Goal: Information Seeking & Learning: Check status

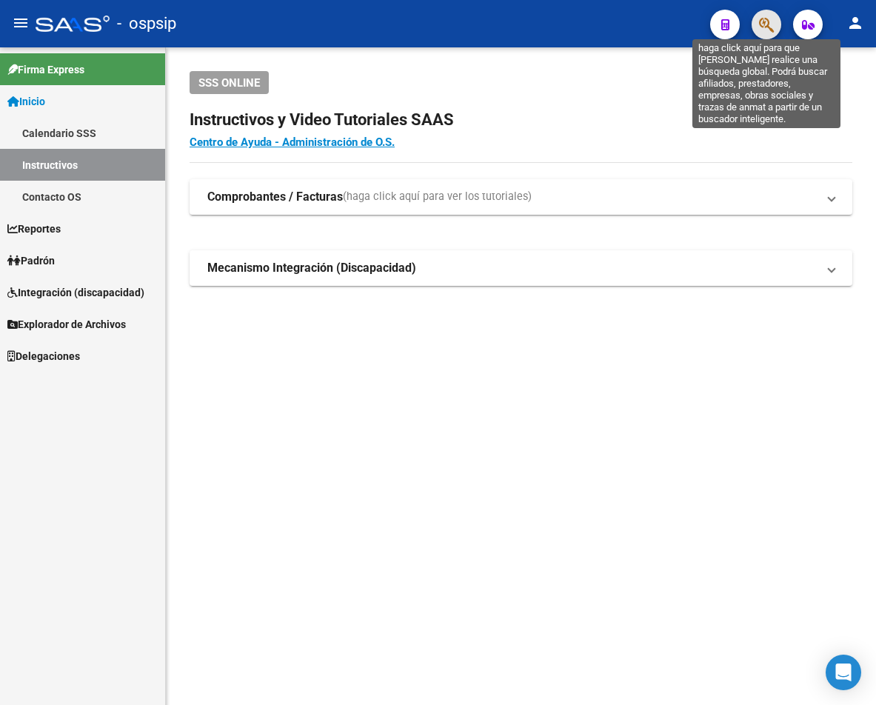
click at [670, 30] on icon "button" at bounding box center [766, 24] width 15 height 17
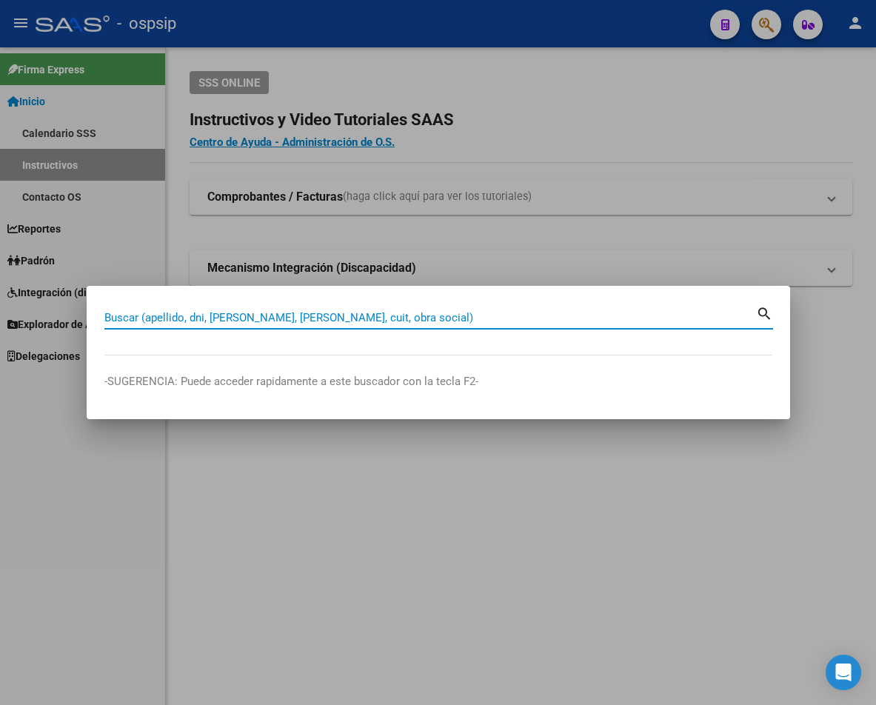
click at [124, 320] on input "Buscar (apellido, dni, [PERSON_NAME], [PERSON_NAME], cuit, obra social)" at bounding box center [429, 317] width 651 height 13
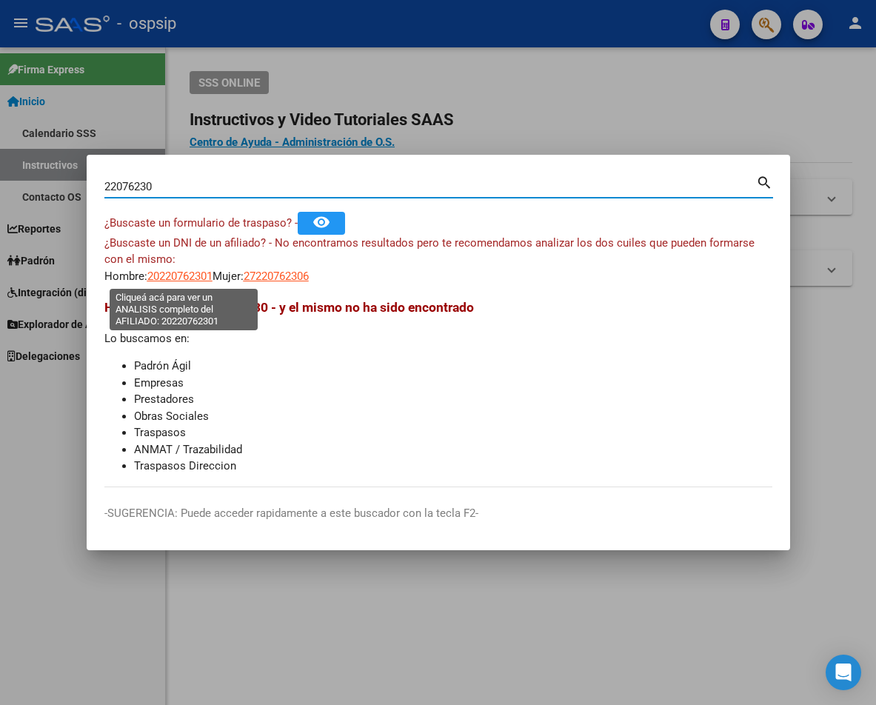
click at [172, 275] on span "20220762301" at bounding box center [179, 275] width 65 height 13
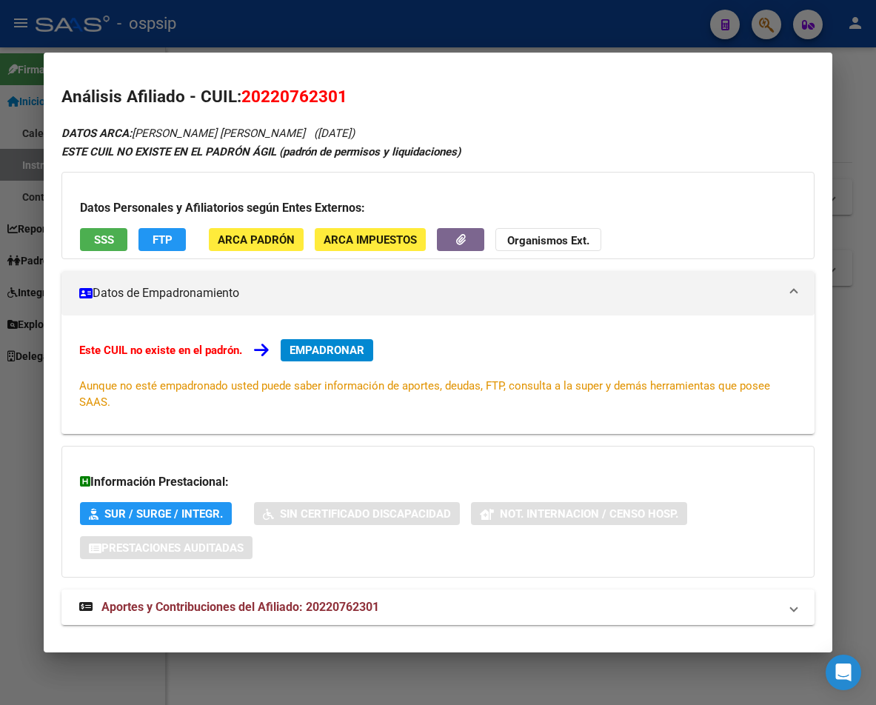
scroll to position [4, 0]
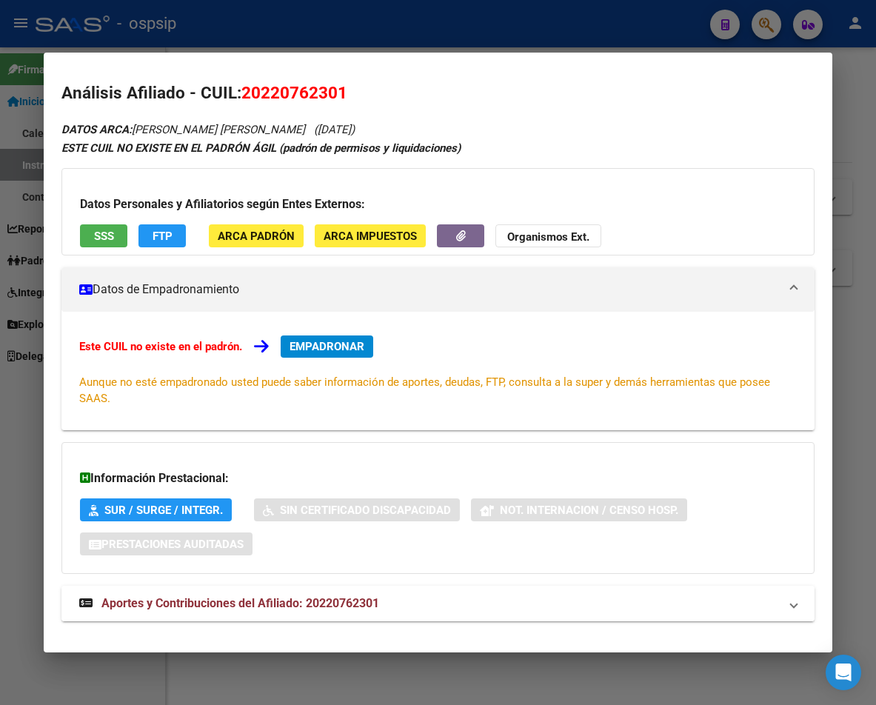
click at [347, 608] on span "Aportes y Contribuciones del Afiliado: 20220762301" at bounding box center [240, 603] width 278 height 14
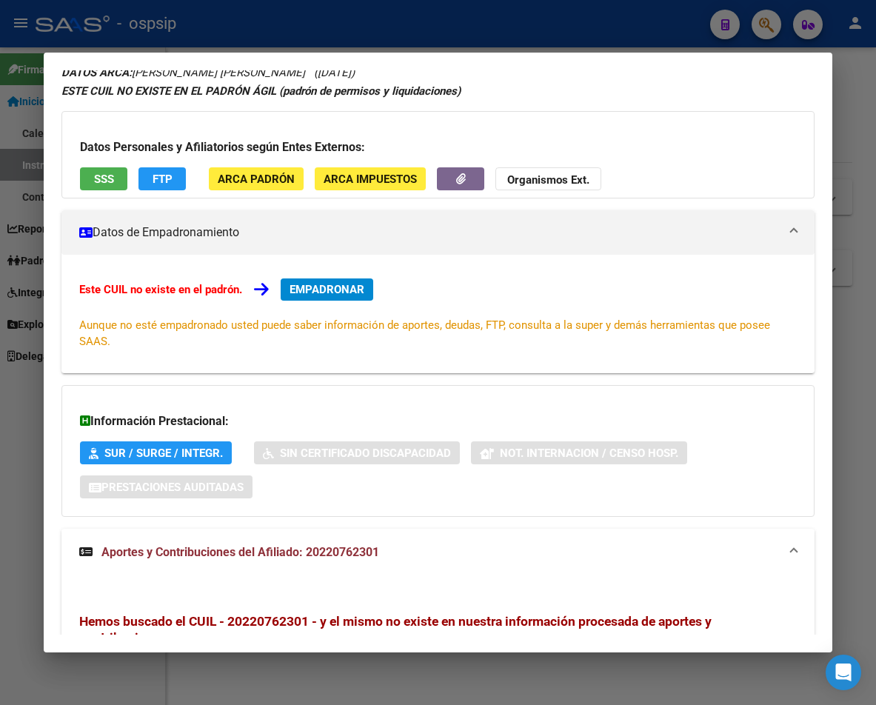
scroll to position [0, 0]
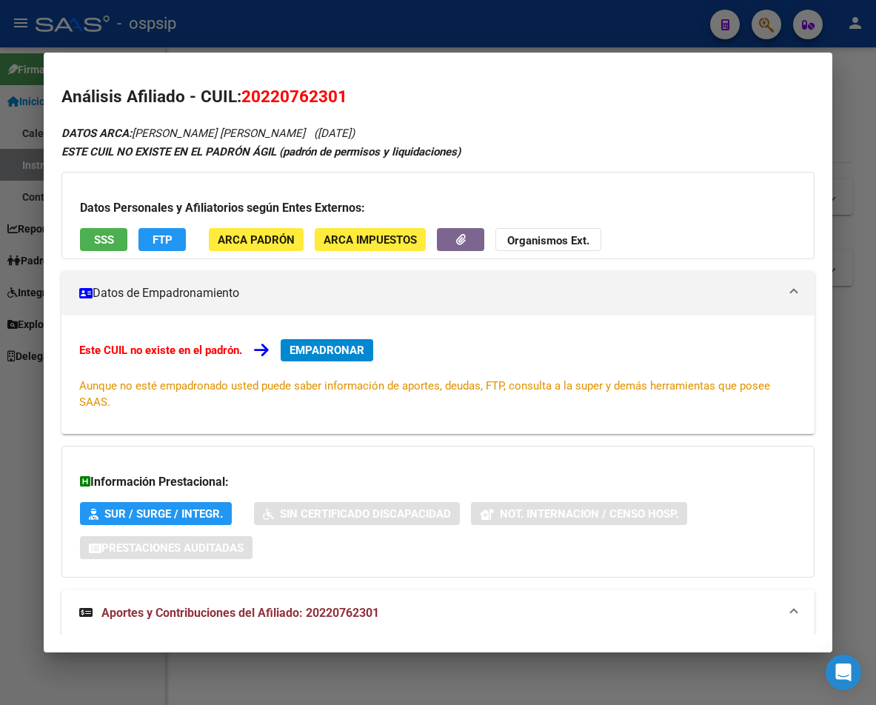
click at [356, 33] on div at bounding box center [438, 352] width 876 height 705
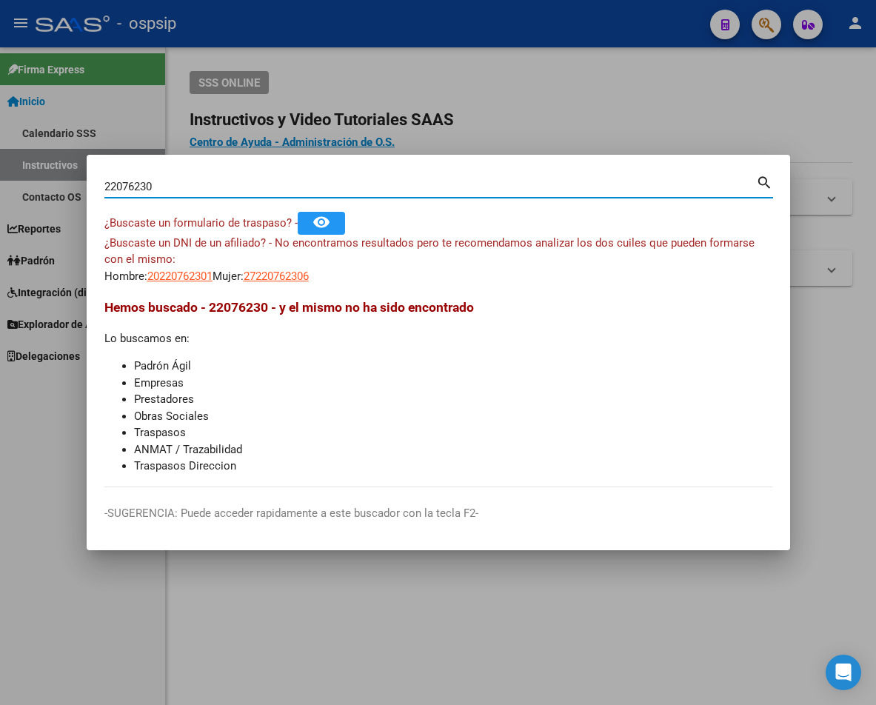
click at [162, 185] on input "22076230" at bounding box center [429, 186] width 651 height 13
type input "2"
click at [199, 181] on input "Buscar (apellido, dni, [PERSON_NAME], [PERSON_NAME], cuit, obra social)" at bounding box center [429, 186] width 651 height 13
click at [136, 182] on input "Buscar (apellido, dni, [PERSON_NAME], [PERSON_NAME], cuit, obra social)" at bounding box center [429, 186] width 651 height 13
type input "22638967"
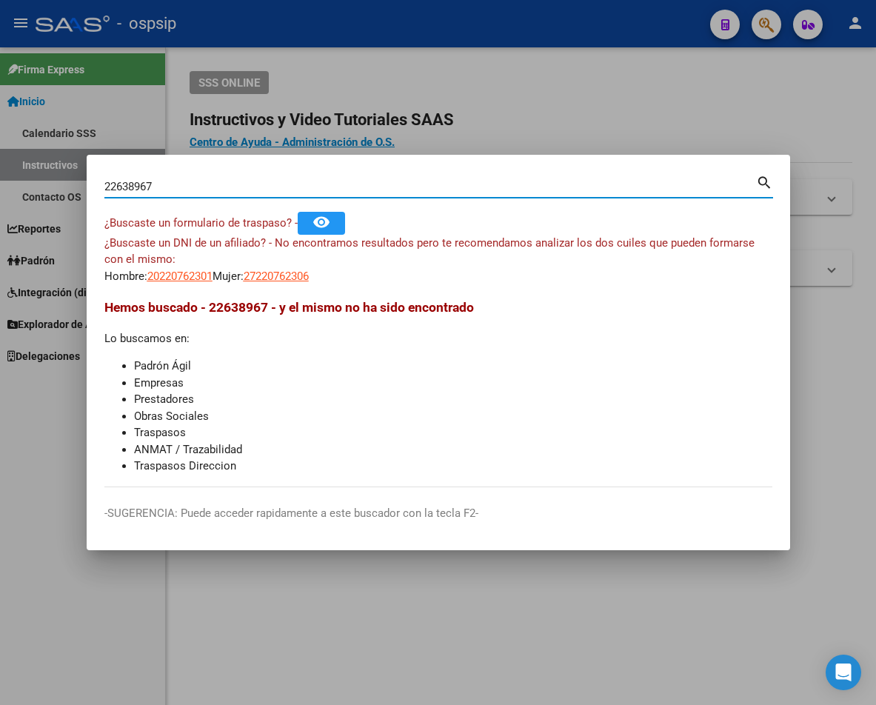
click at [670, 186] on mat-icon "search" at bounding box center [764, 181] width 17 height 18
click at [670, 181] on mat-icon "search" at bounding box center [764, 181] width 17 height 18
click at [186, 277] on span "23226389679" at bounding box center [179, 275] width 65 height 13
type textarea "23226389679"
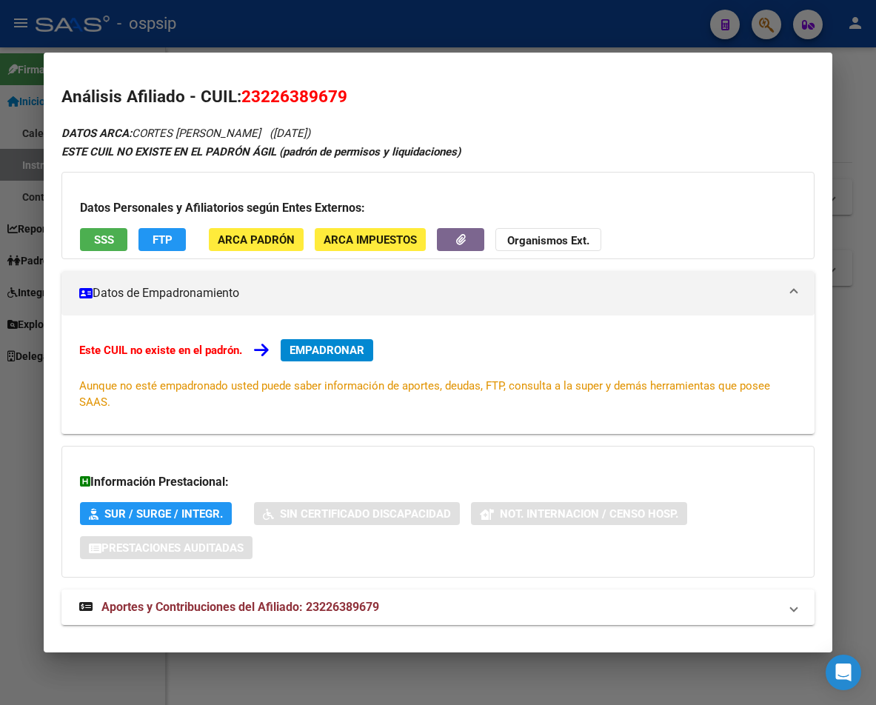
scroll to position [24, 0]
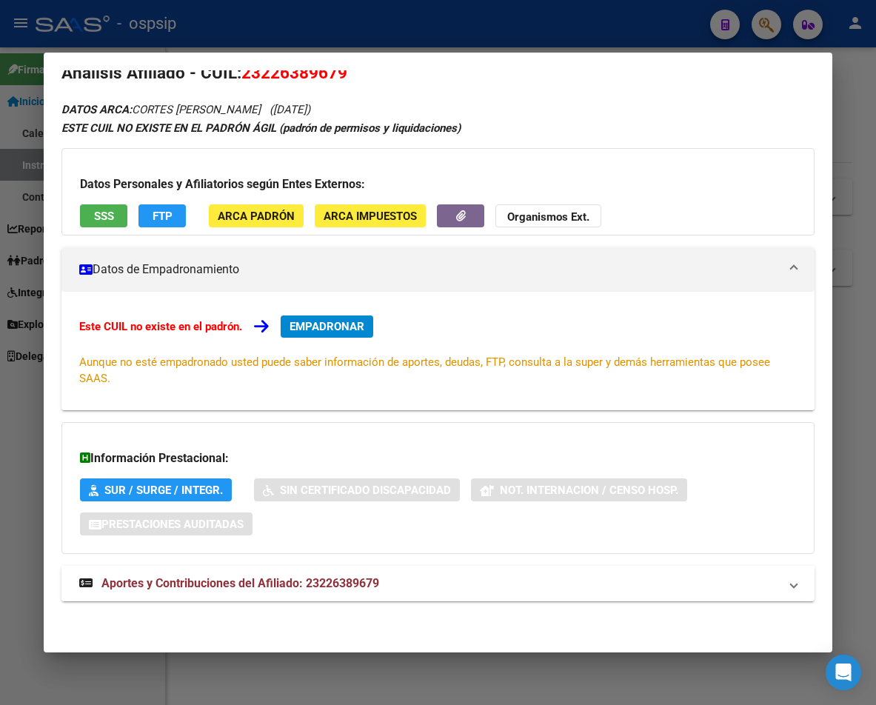
click at [282, 585] on span "Aportes y Contribuciones del Afiliado: 23226389679" at bounding box center [240, 583] width 278 height 14
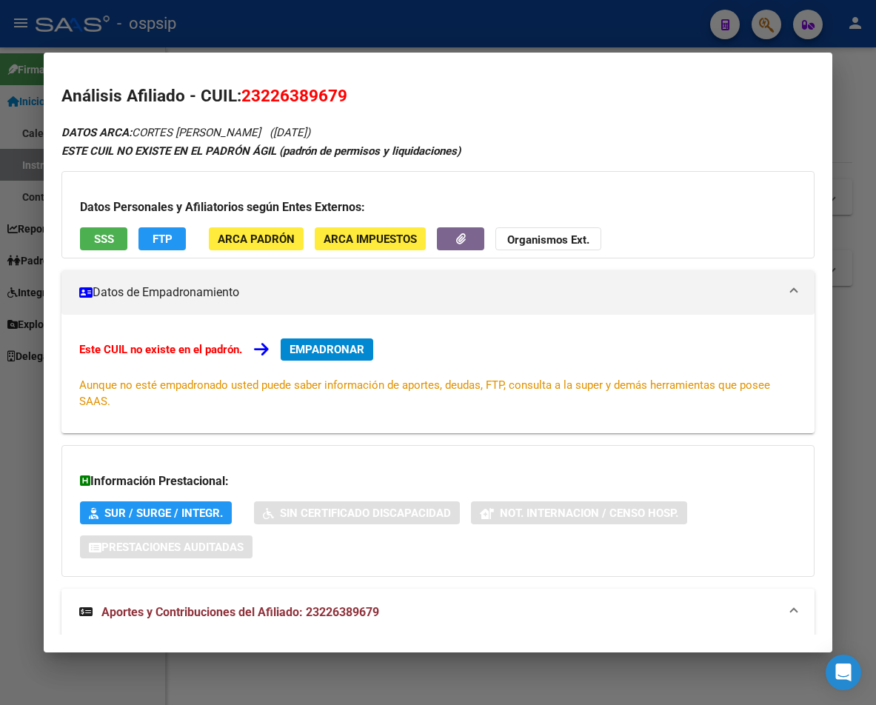
scroll to position [0, 0]
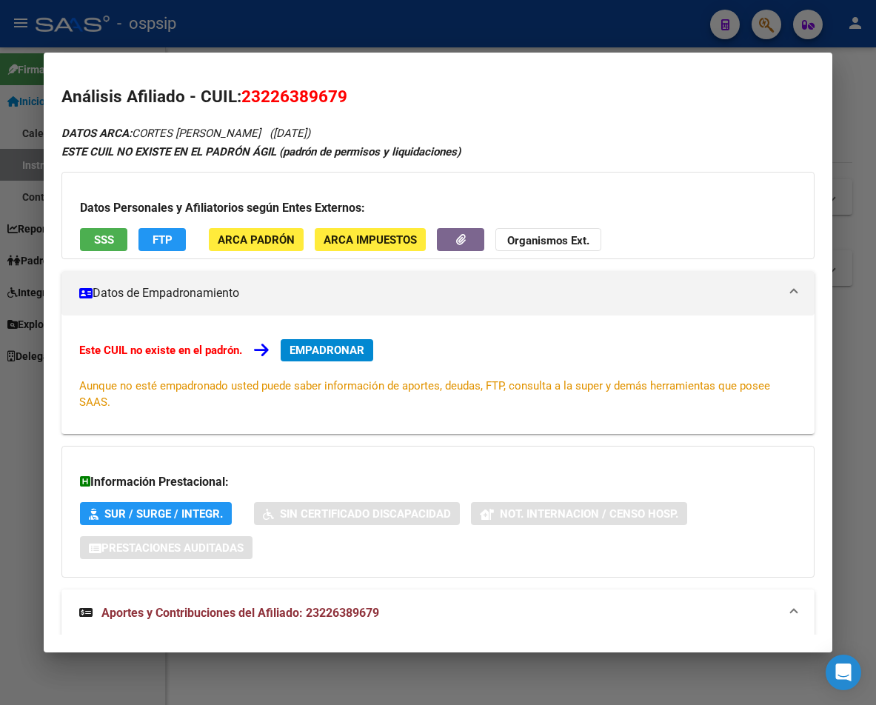
click at [514, 40] on div at bounding box center [438, 352] width 876 height 705
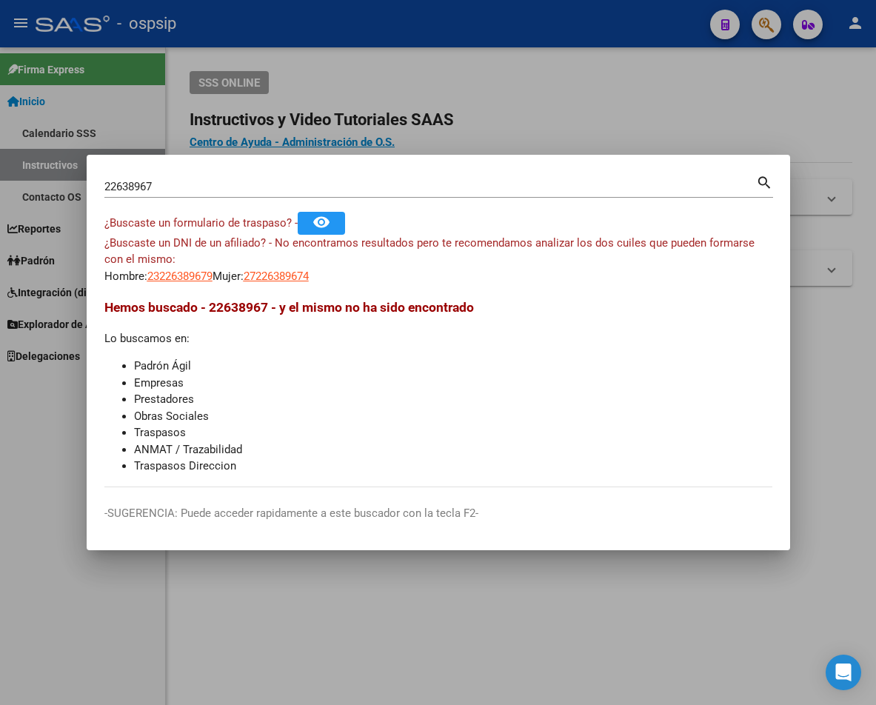
click at [164, 184] on input "22638967" at bounding box center [429, 186] width 651 height 13
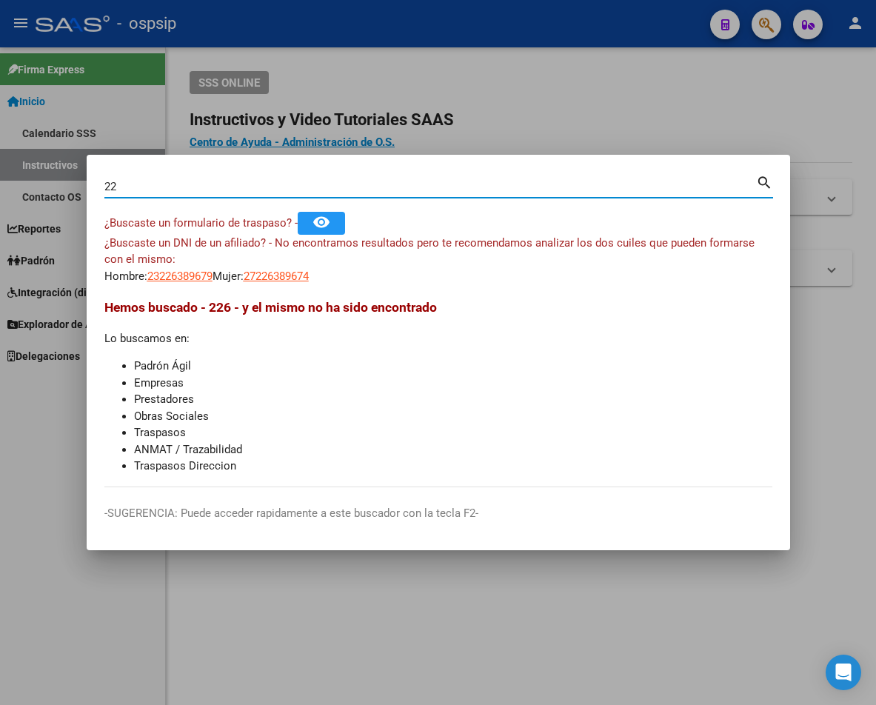
type input "2"
type input "32047943"
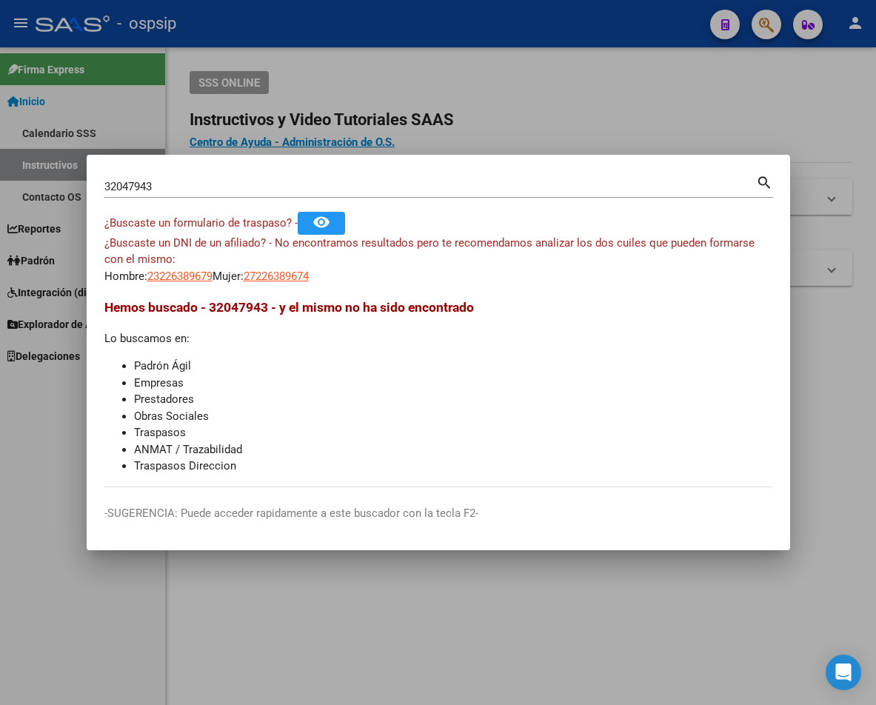
click at [670, 183] on mat-icon "search" at bounding box center [764, 181] width 17 height 18
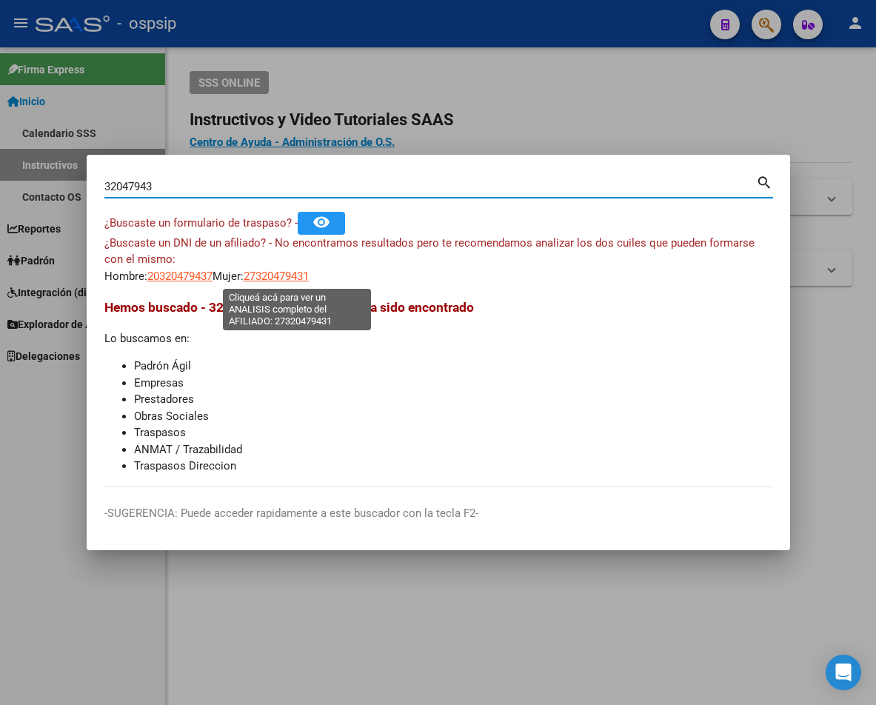
click at [286, 275] on span "27320479431" at bounding box center [276, 275] width 65 height 13
type textarea "27320479431"
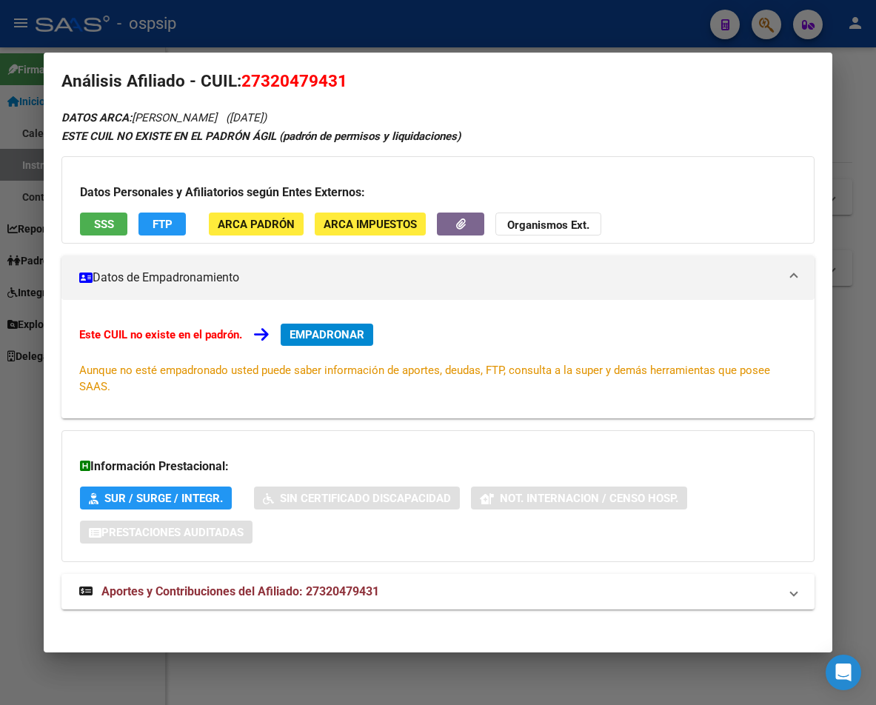
scroll to position [24, 0]
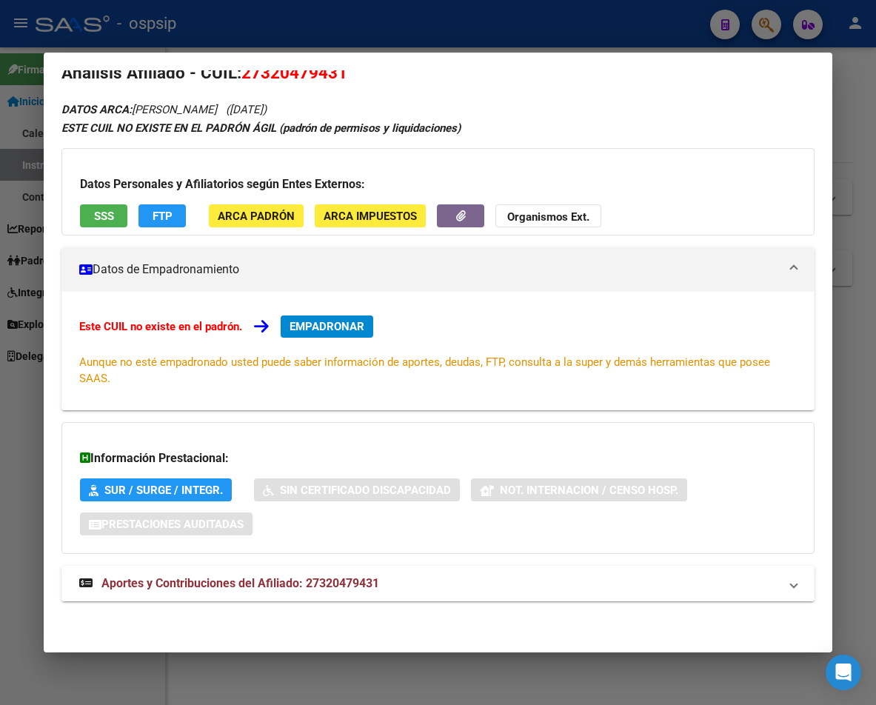
click at [310, 586] on span "Aportes y Contribuciones del Afiliado: 27320479431" at bounding box center [240, 583] width 278 height 14
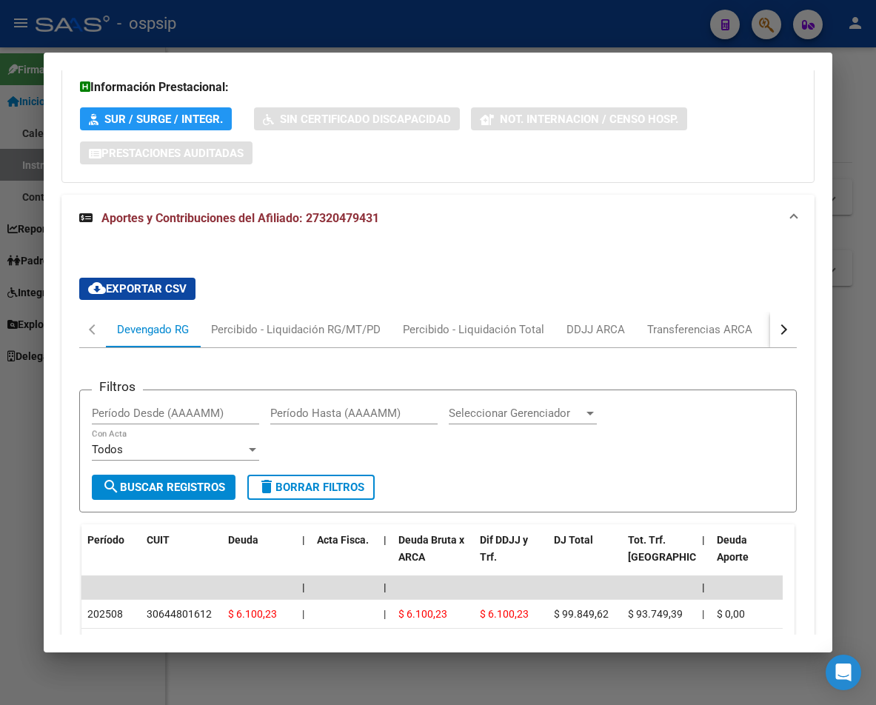
scroll to position [394, 0]
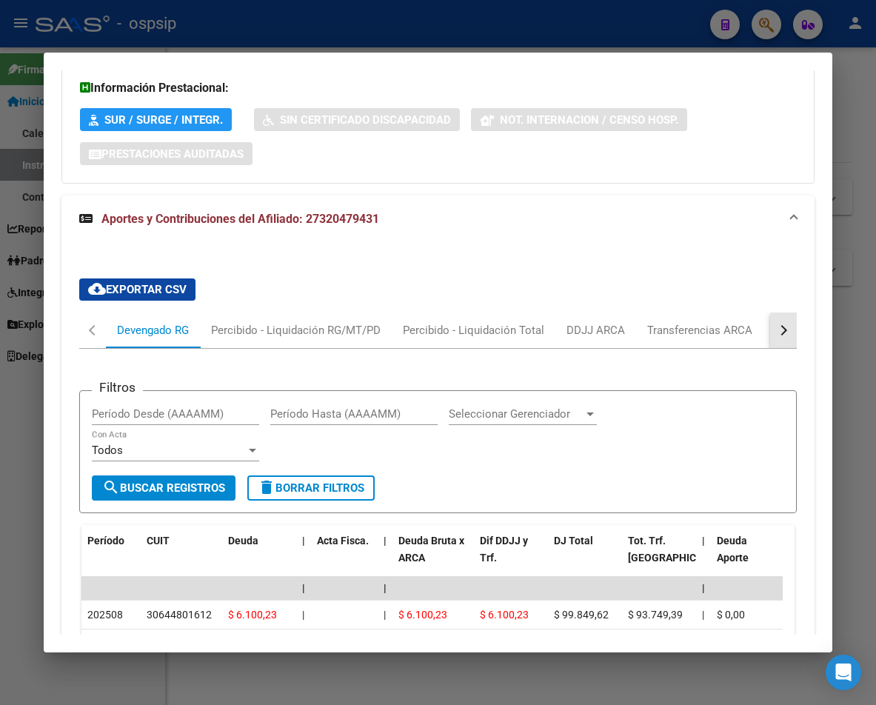
click at [670, 333] on button "button" at bounding box center [783, 330] width 27 height 36
click at [670, 335] on div "ARCA Relaciones Laborales" at bounding box center [683, 330] width 138 height 16
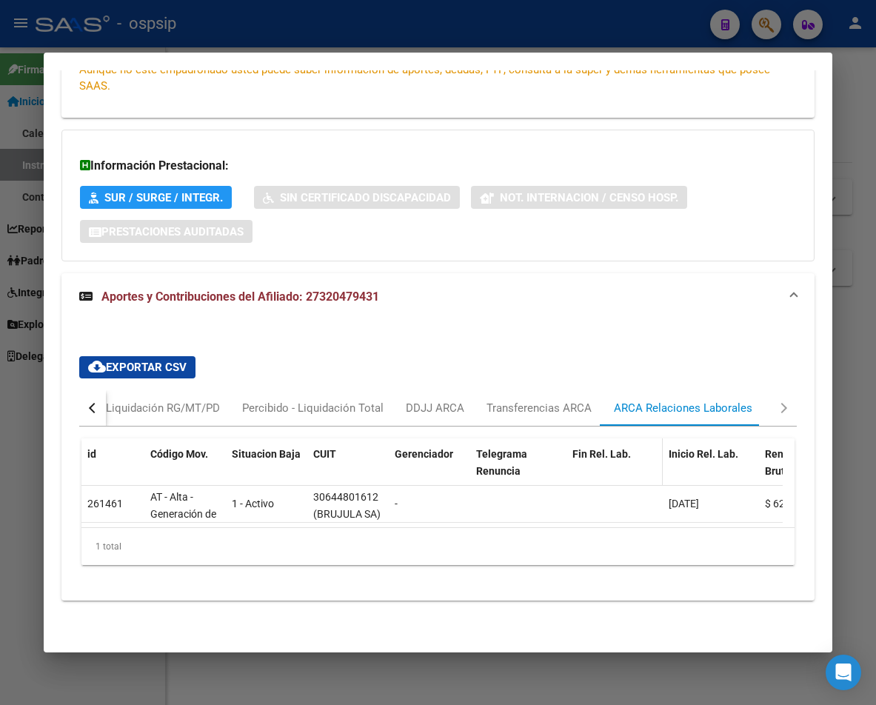
scroll to position [326, 0]
drag, startPoint x: 323, startPoint y: 516, endPoint x: 379, endPoint y: 524, distance: 56.1
click at [379, 524] on datatable-body "261461 AT - Alta - Generación de clave 1 - Activo 30644801612 (BRUJULA SA) - [D…" at bounding box center [431, 506] width 701 height 41
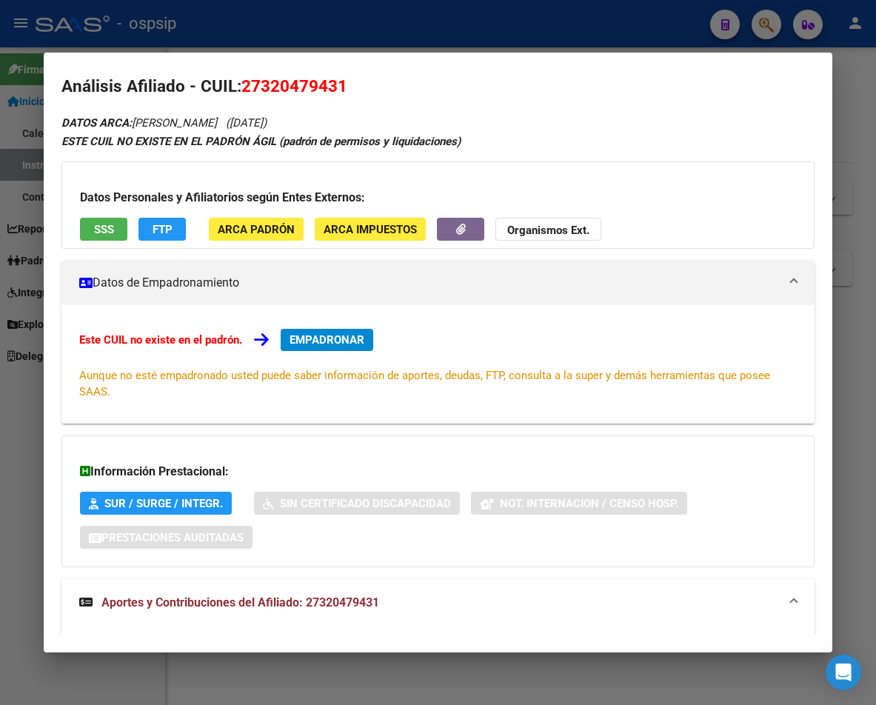
scroll to position [0, 0]
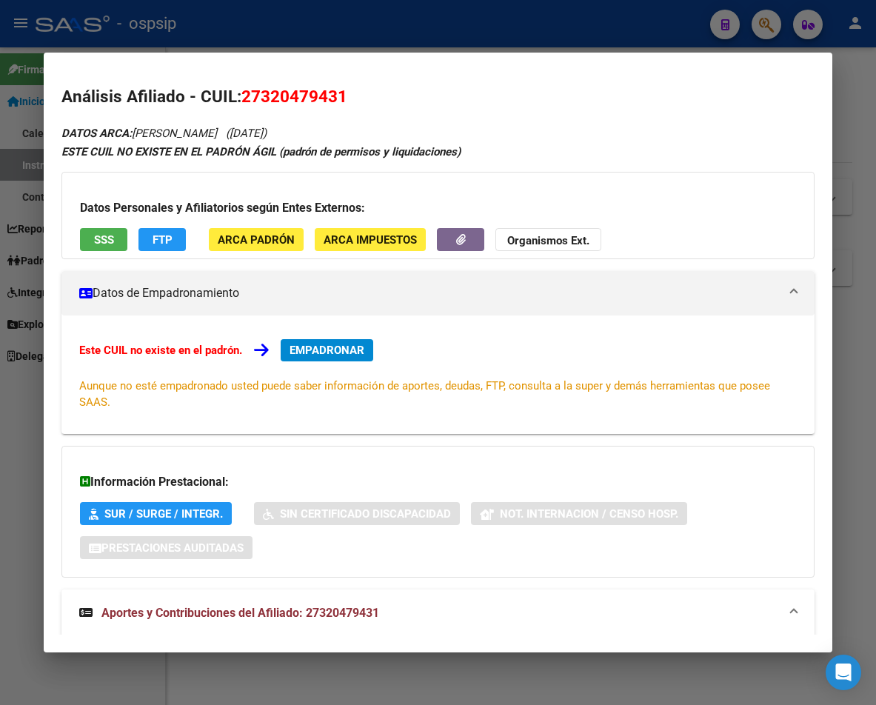
click at [261, 34] on div at bounding box center [438, 352] width 876 height 705
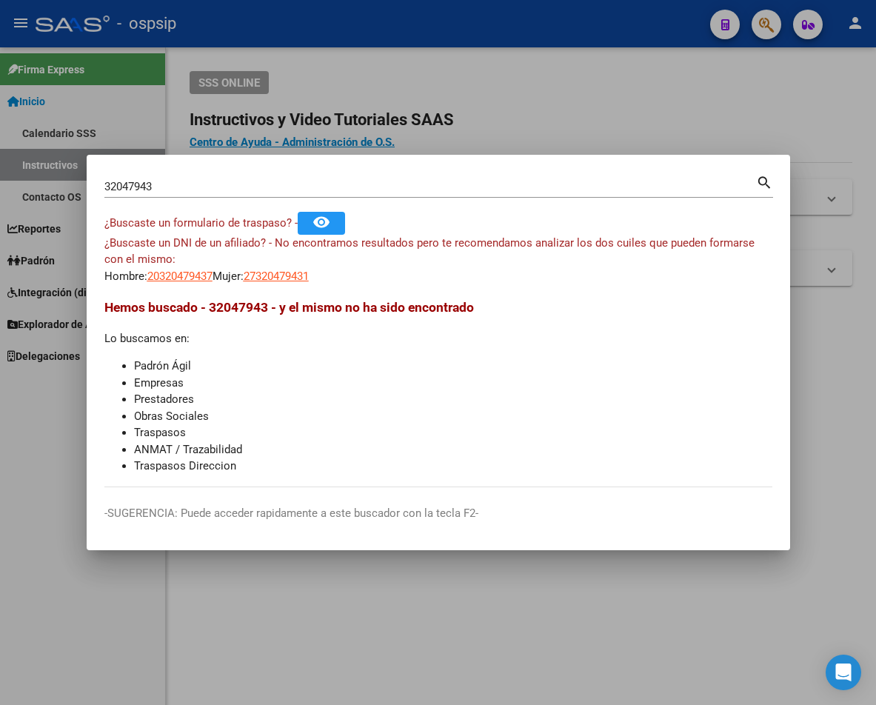
click at [164, 186] on input "32047943" at bounding box center [429, 186] width 651 height 13
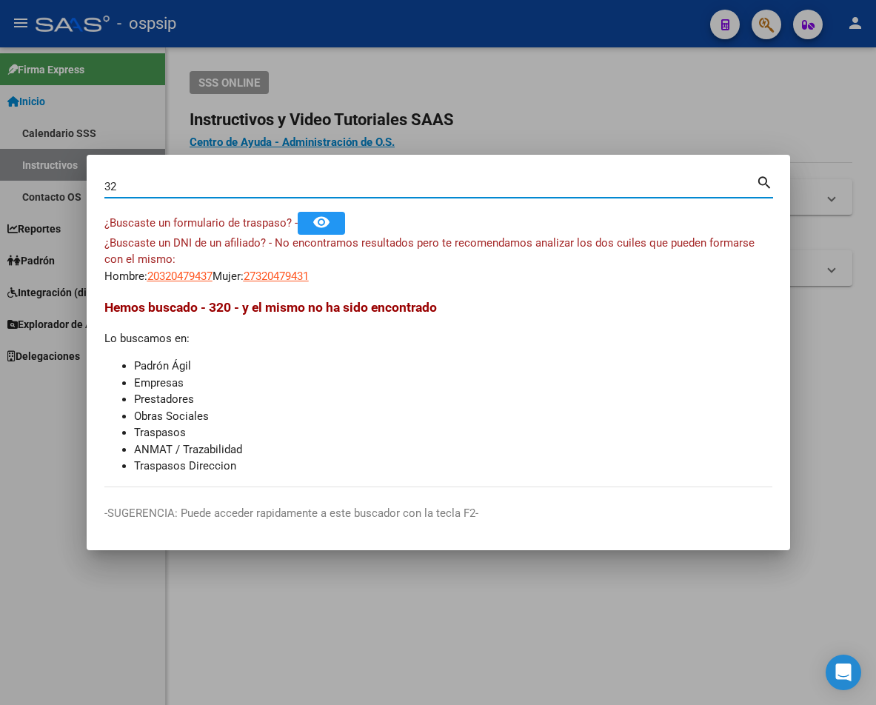
type input "3"
type input "34403309"
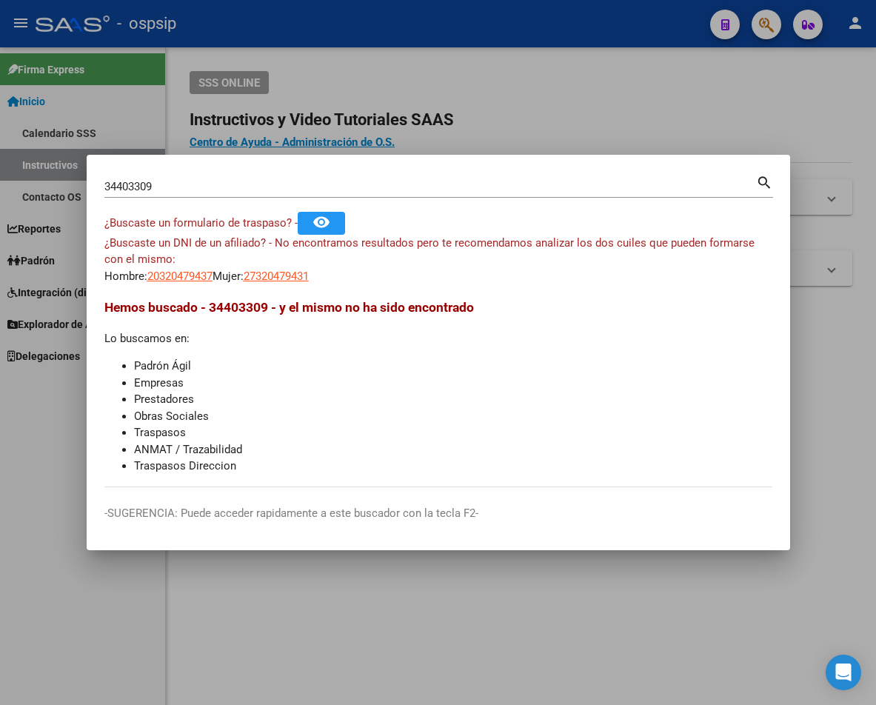
click at [670, 182] on mat-icon "search" at bounding box center [764, 181] width 17 height 18
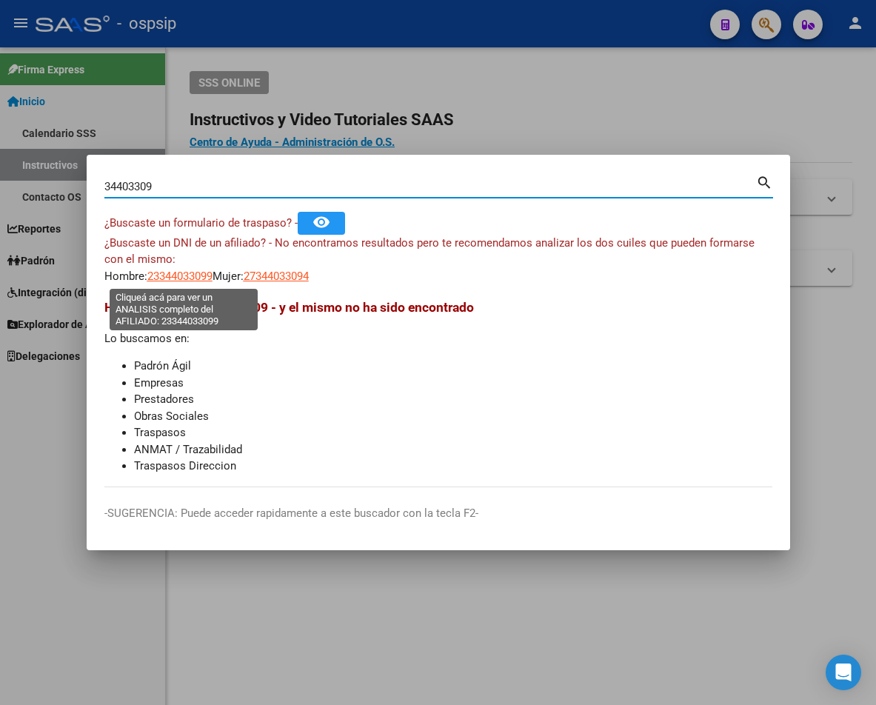
click at [169, 281] on span "23344033099" at bounding box center [179, 275] width 65 height 13
type textarea "23344033099"
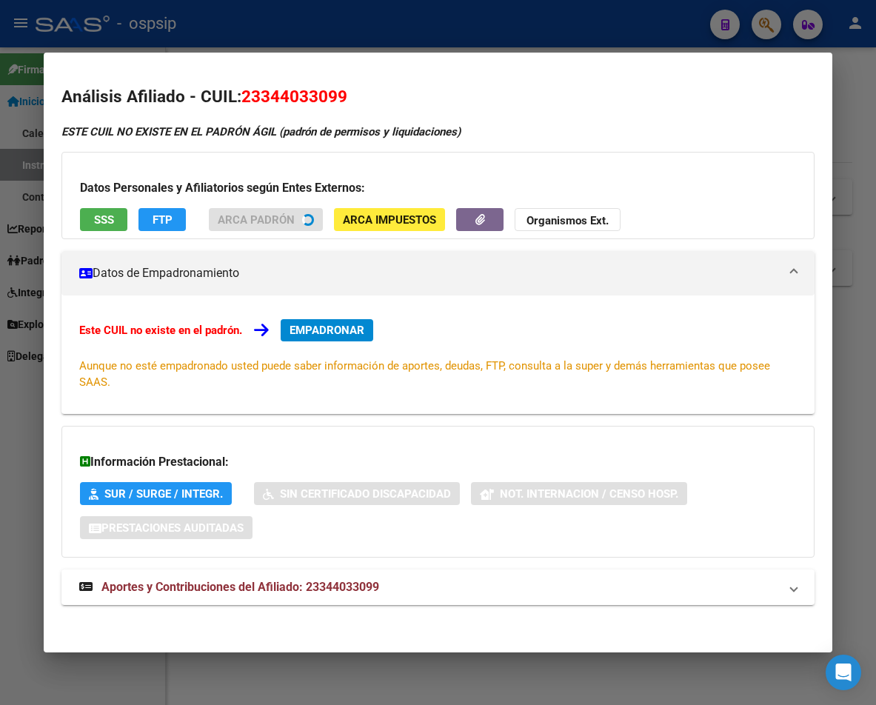
scroll to position [4, 0]
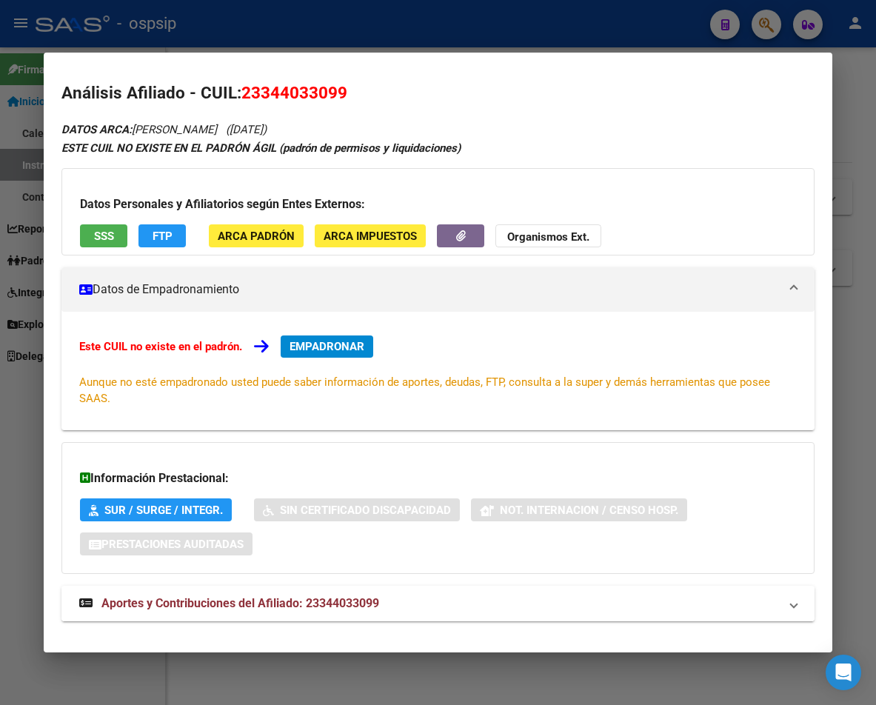
click at [297, 602] on span "Aportes y Contribuciones del Afiliado: 23344033099" at bounding box center [240, 603] width 278 height 14
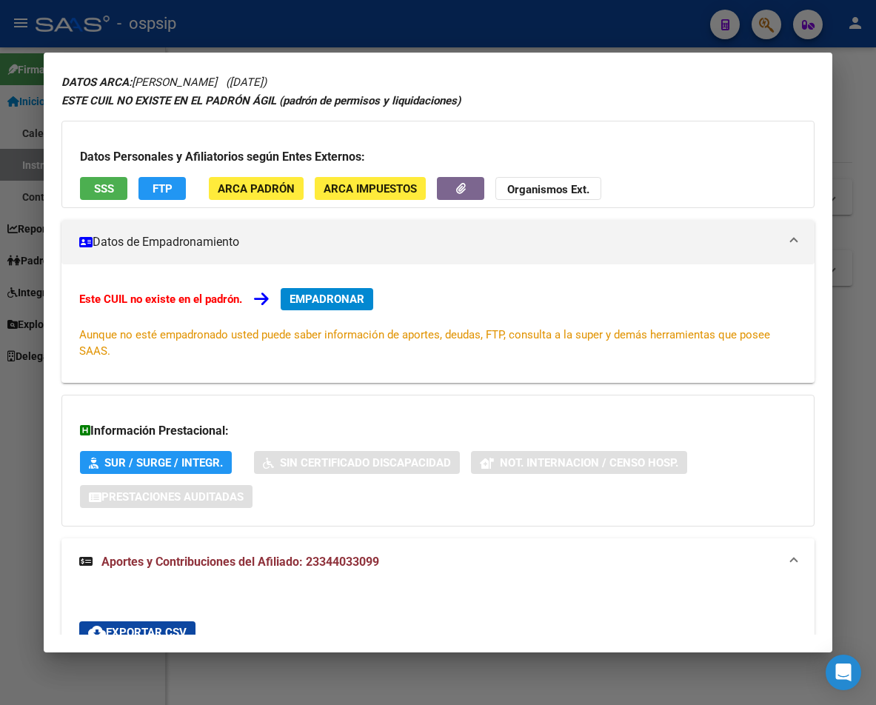
scroll to position [0, 0]
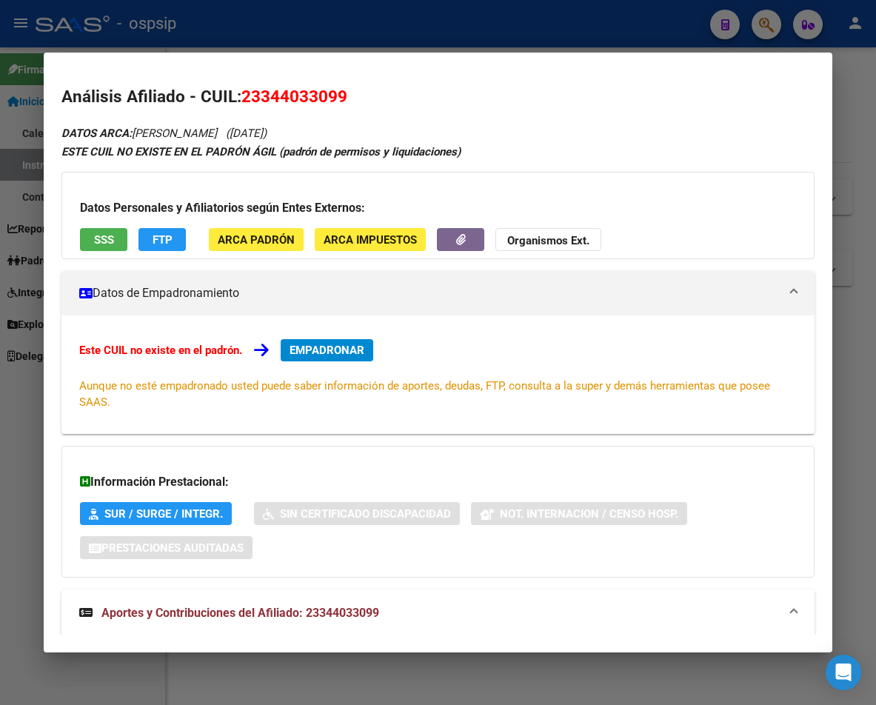
click at [404, 42] on div at bounding box center [438, 352] width 876 height 705
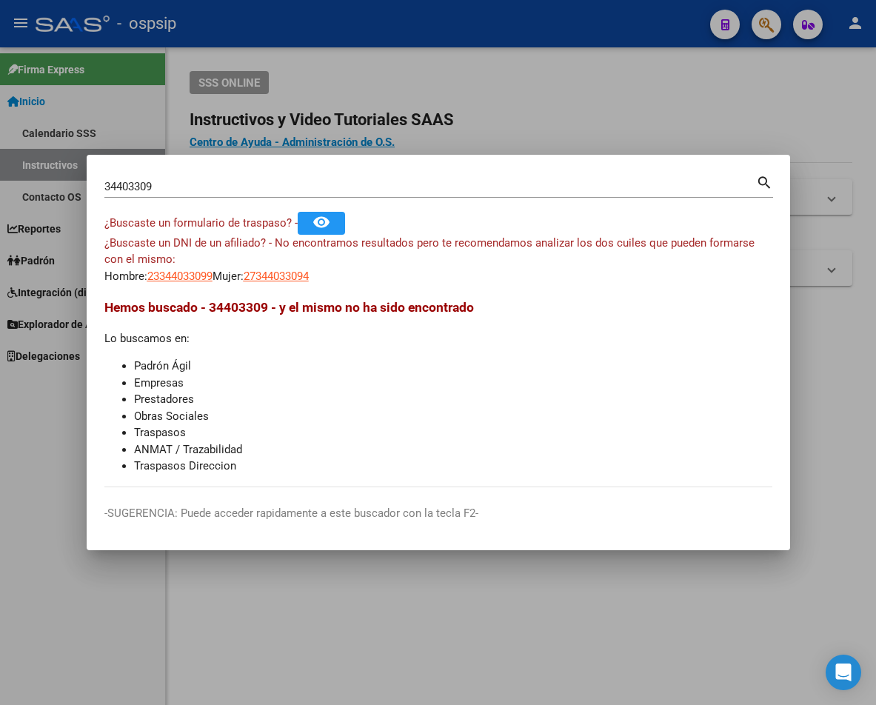
click at [167, 184] on input "34403309" at bounding box center [429, 186] width 651 height 13
type input "3"
type input "23817001"
click at [670, 182] on mat-icon "search" at bounding box center [764, 181] width 17 height 18
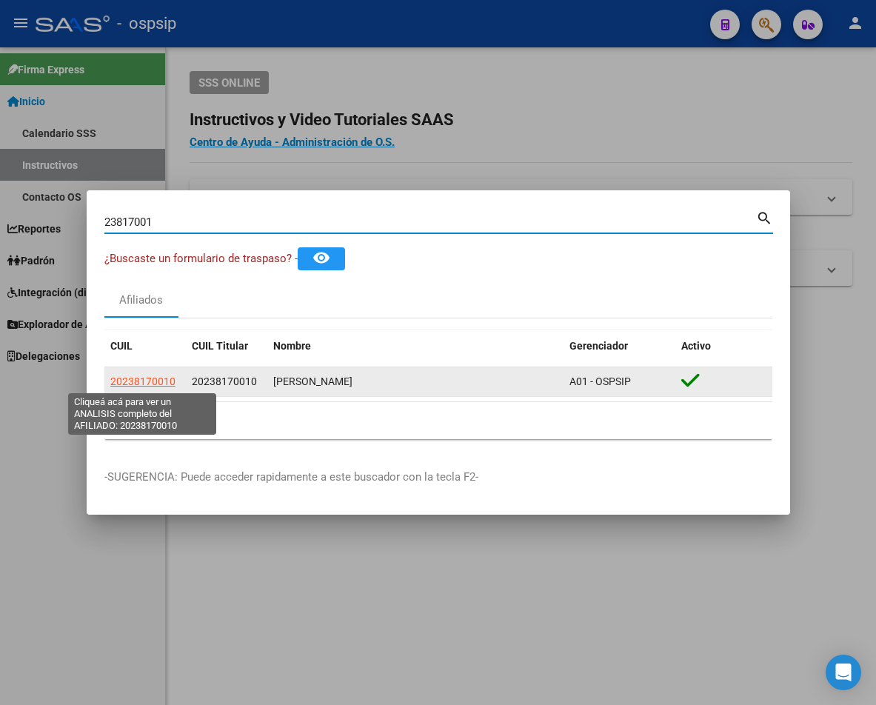
click at [150, 381] on span "20238170010" at bounding box center [142, 381] width 65 height 12
type textarea "20238170010"
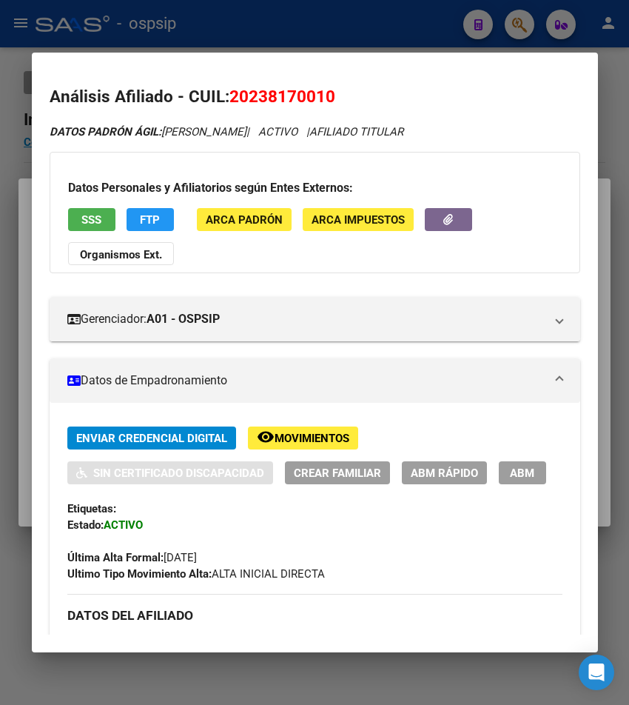
click at [374, 30] on div at bounding box center [314, 352] width 629 height 705
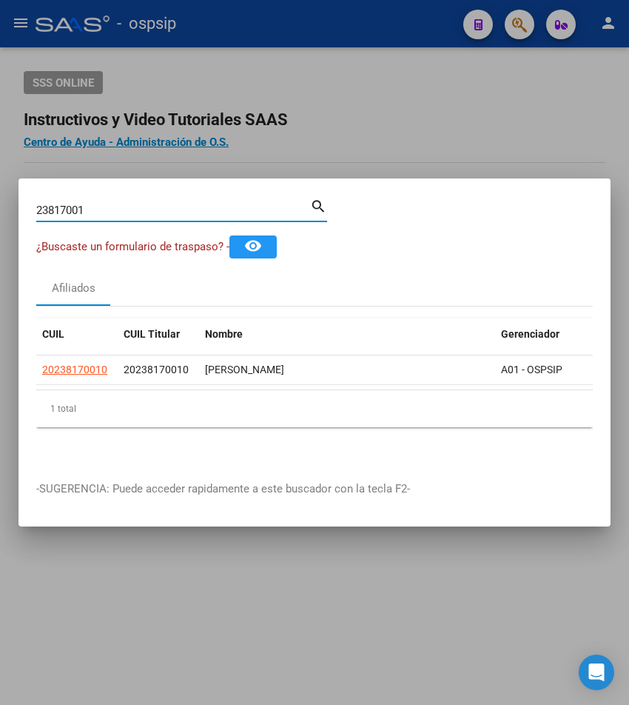
click at [95, 204] on input "23817001" at bounding box center [173, 210] width 274 height 13
type input "2"
type input "44841483"
click at [315, 203] on mat-icon "search" at bounding box center [318, 205] width 17 height 18
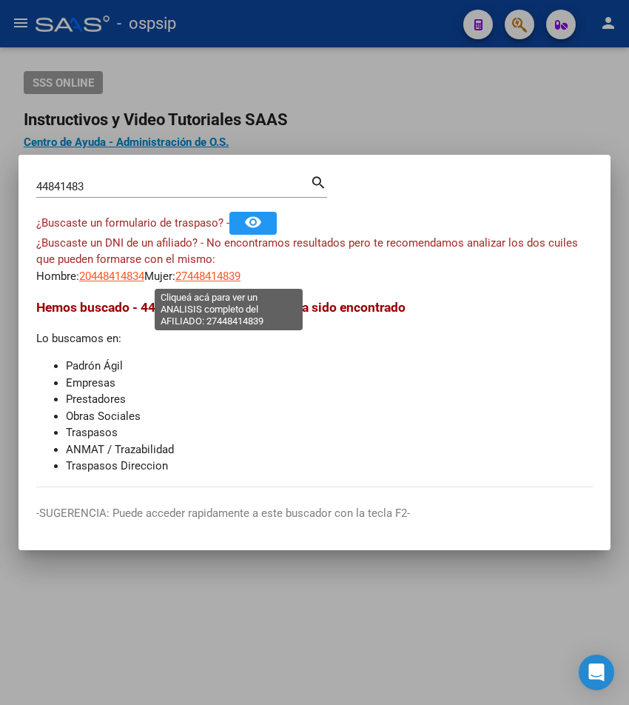
click at [230, 275] on span "27448414839" at bounding box center [207, 275] width 65 height 13
type textarea "27448414839"
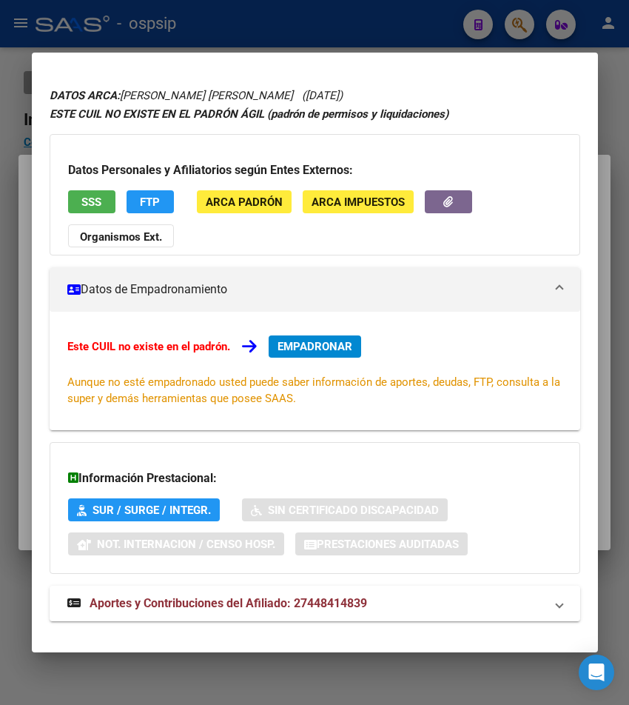
scroll to position [58, 0]
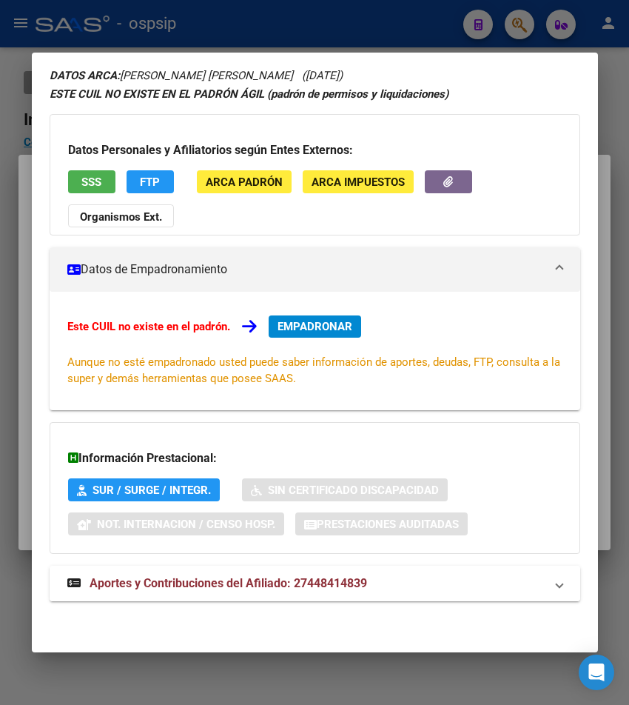
click at [251, 582] on span "Aportes y Contribuciones del Afiliado: 27448414839" at bounding box center [229, 583] width 278 height 14
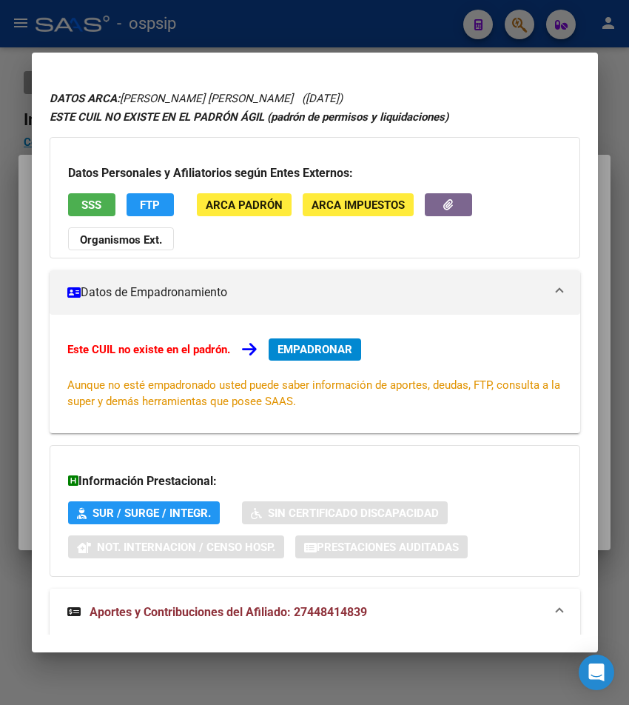
scroll to position [0, 0]
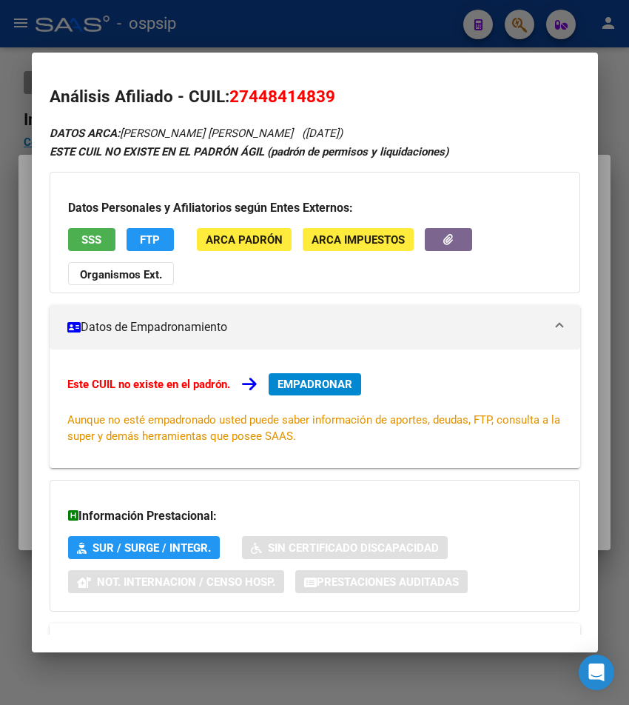
click at [212, 19] on div at bounding box center [314, 352] width 629 height 705
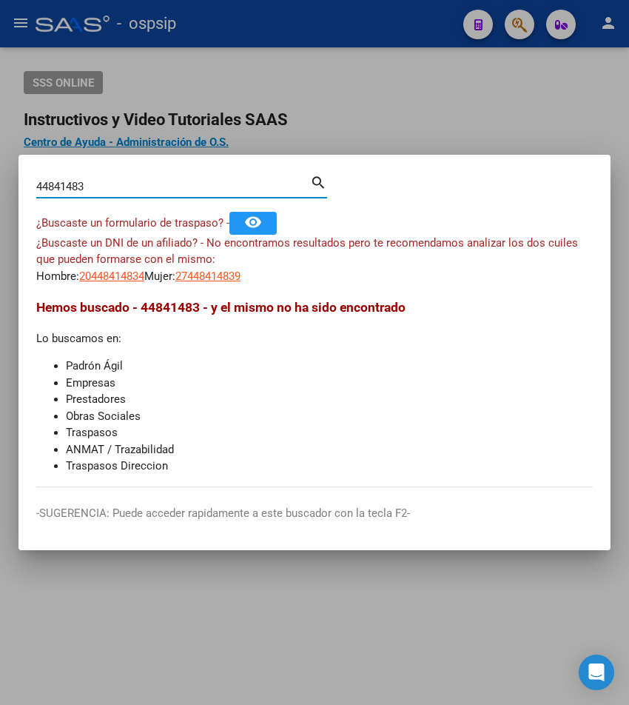
click at [89, 184] on input "44841483" at bounding box center [173, 186] width 274 height 13
type input "4"
type input "42870205"
click at [318, 185] on mat-icon "search" at bounding box center [318, 181] width 17 height 18
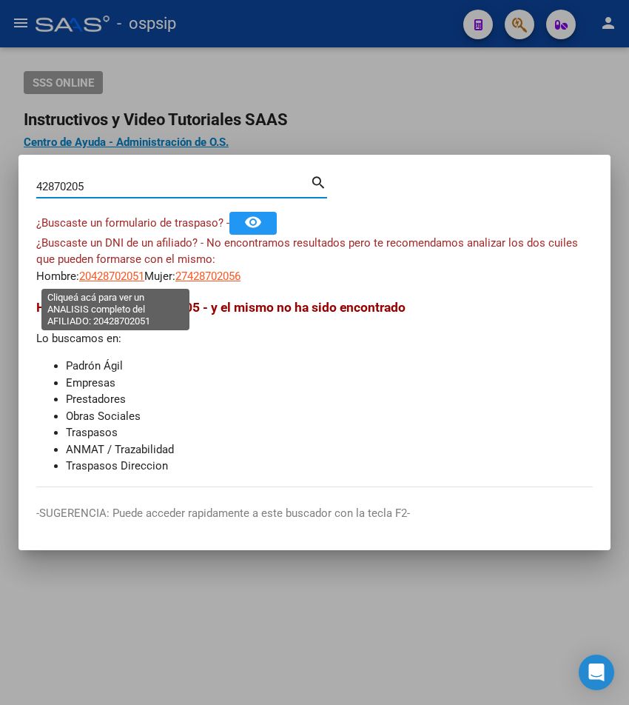
click at [112, 272] on span "20428702051" at bounding box center [111, 275] width 65 height 13
type textarea "20428702051"
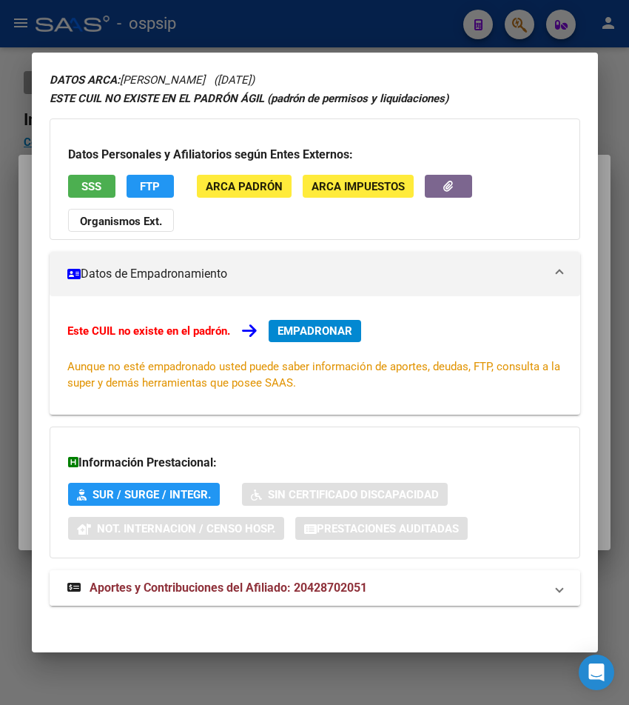
scroll to position [58, 0]
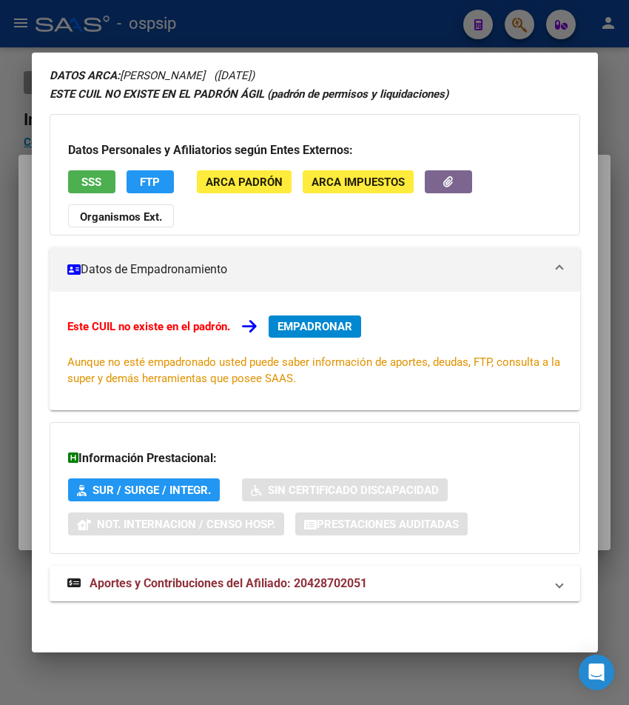
click at [307, 586] on span "Aportes y Contribuciones del Afiliado: 20428702051" at bounding box center [229, 583] width 278 height 14
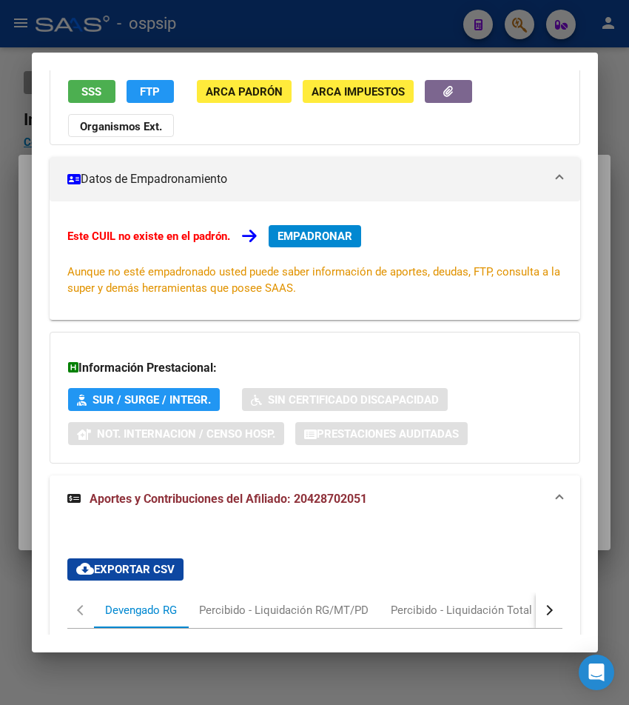
scroll to position [0, 0]
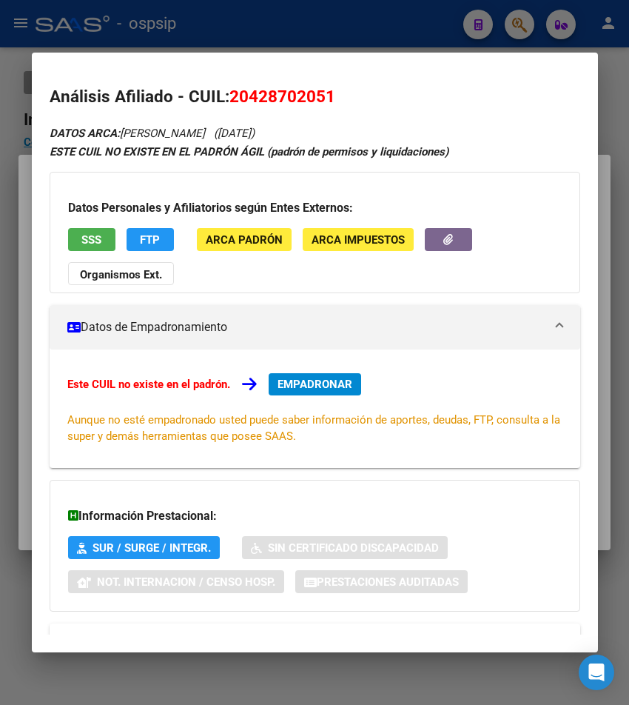
click at [294, 41] on div at bounding box center [314, 352] width 629 height 705
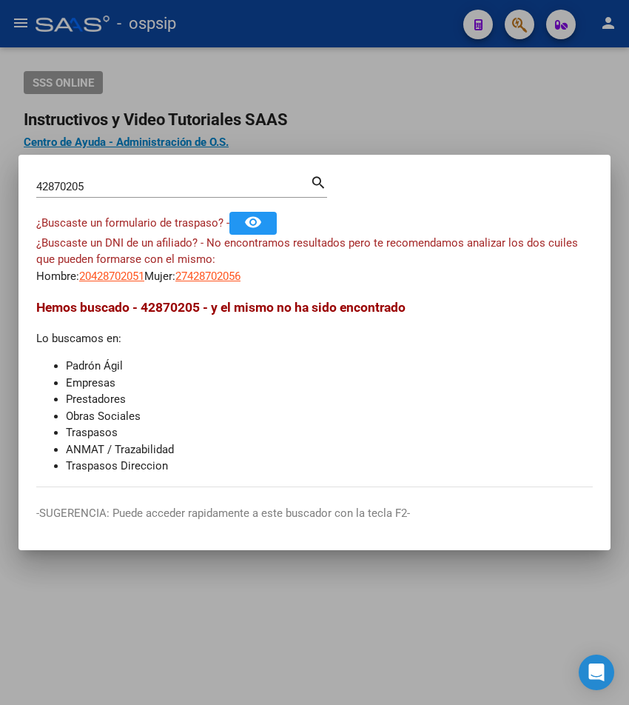
click at [101, 184] on input "42870205" at bounding box center [173, 186] width 274 height 13
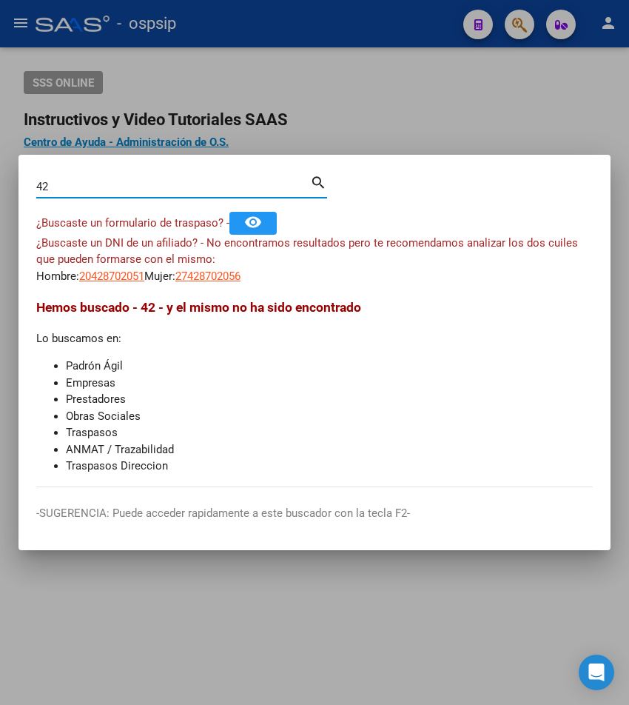
type input "4"
click at [47, 187] on input "3" at bounding box center [173, 186] width 274 height 13
type input "33509931"
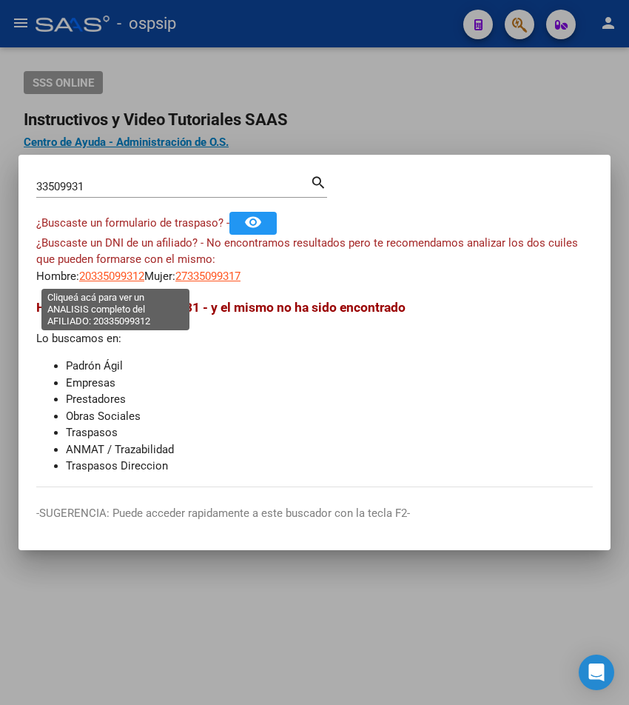
click at [142, 278] on span "20335099312" at bounding box center [111, 275] width 65 height 13
type textarea "20335099312"
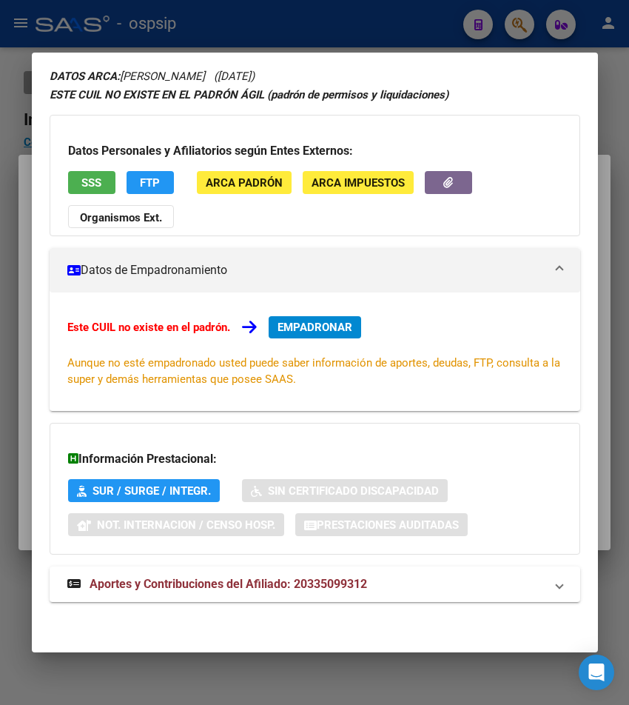
scroll to position [58, 0]
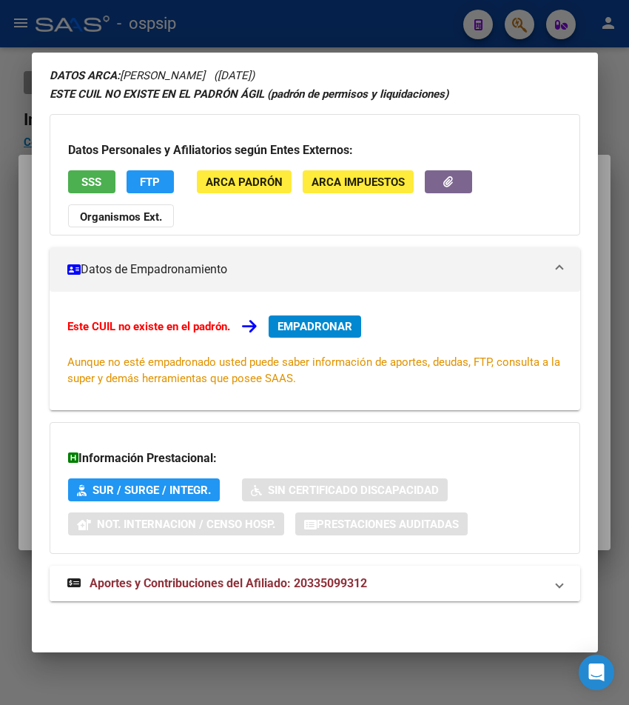
click at [301, 578] on span "Aportes y Contribuciones del Afiliado: 20335099312" at bounding box center [229, 583] width 278 height 14
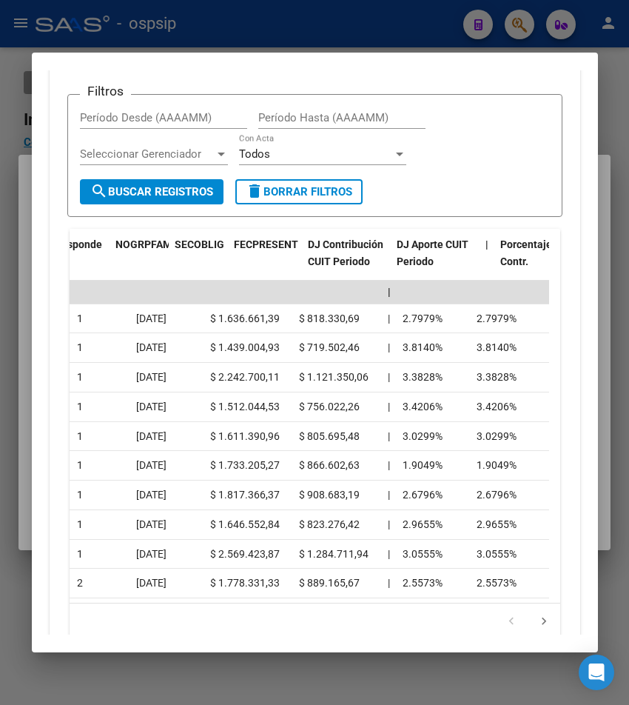
scroll to position [0, 2659]
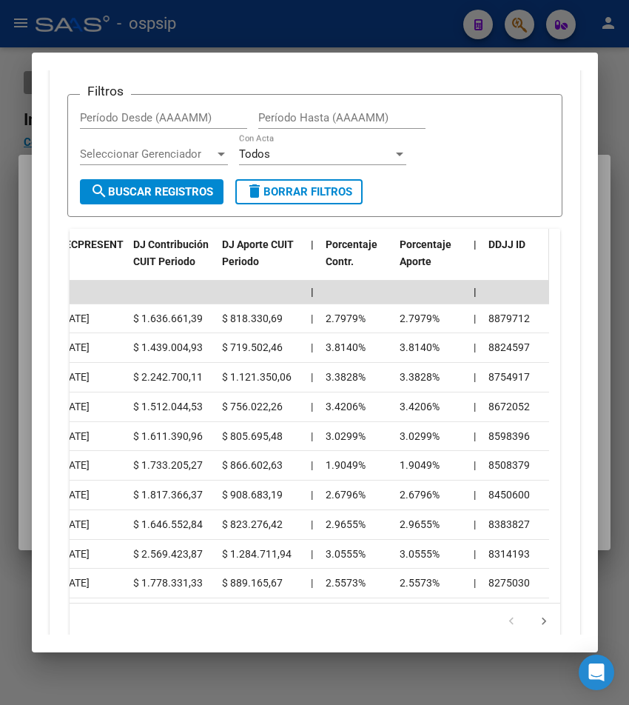
click at [504, 243] on span "DDJJ ID" at bounding box center [507, 244] width 37 height 12
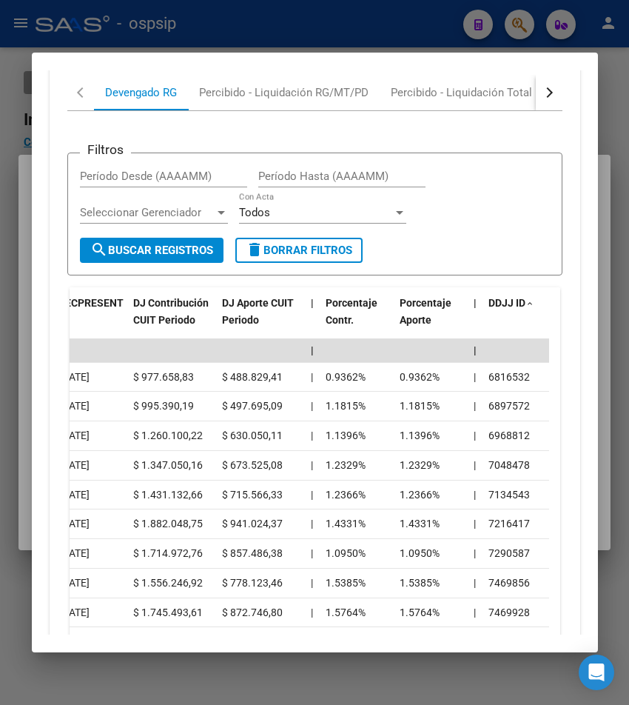
scroll to position [576, 0]
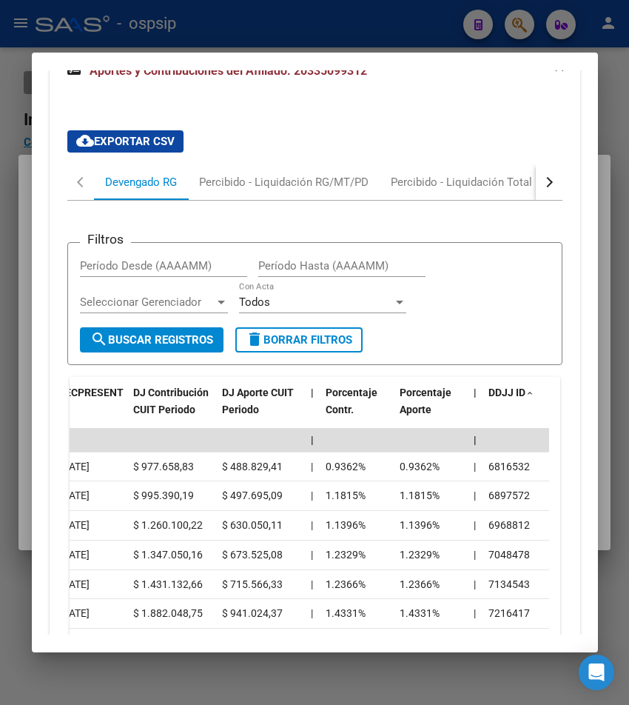
click at [542, 184] on div "button" at bounding box center [547, 182] width 10 height 10
click at [542, 183] on div "button" at bounding box center [547, 182] width 10 height 10
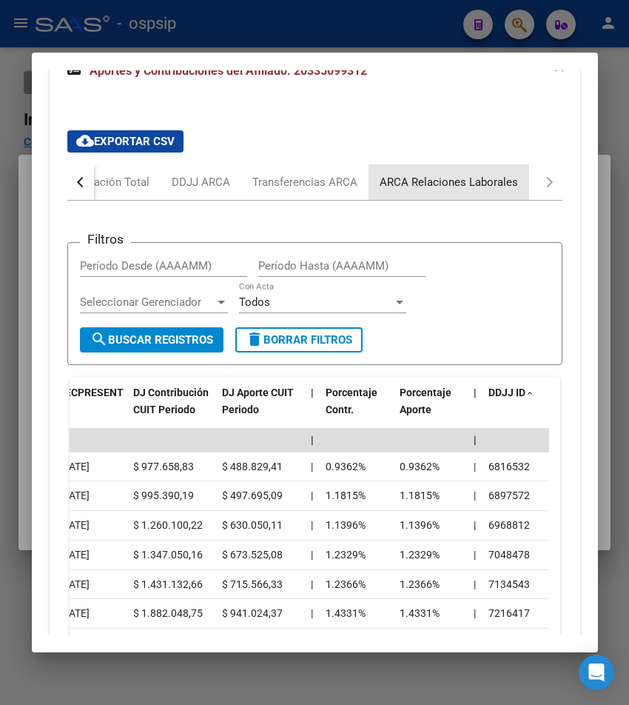
click at [483, 184] on div "ARCA Relaciones Laborales" at bounding box center [449, 182] width 138 height 16
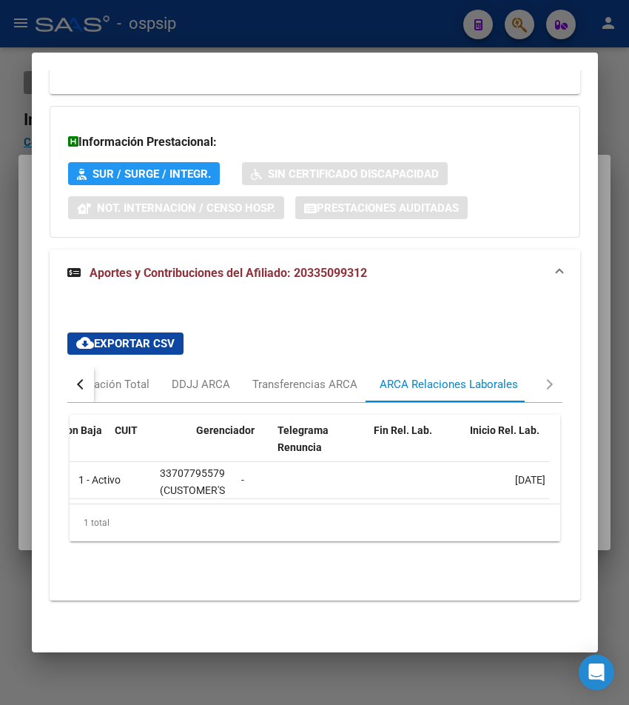
scroll to position [0, 0]
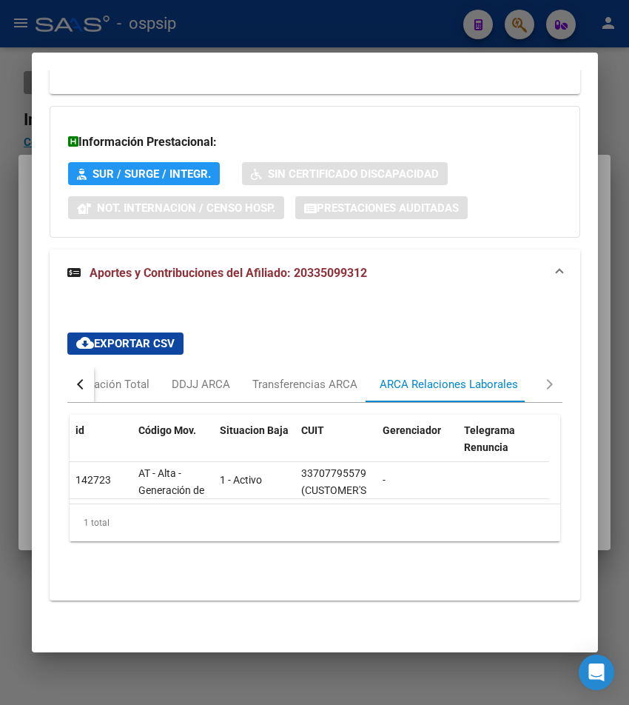
click at [368, 22] on div at bounding box center [314, 352] width 629 height 705
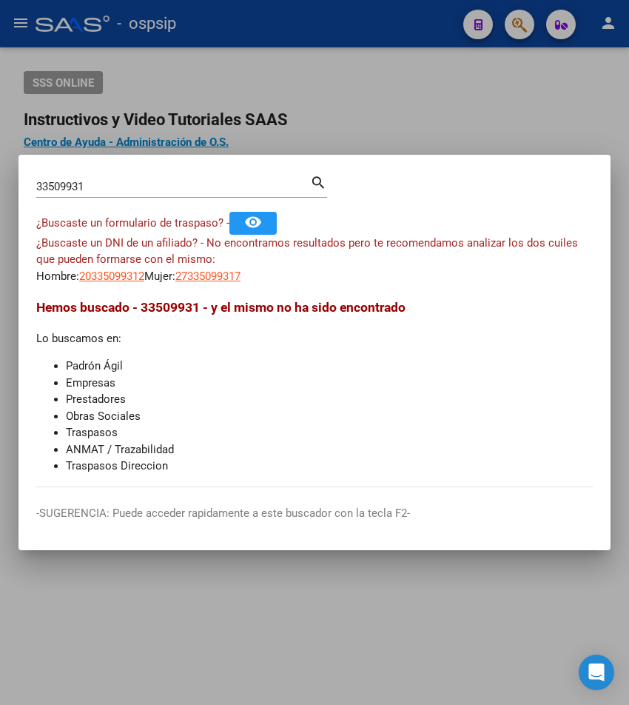
click at [373, 27] on div at bounding box center [314, 352] width 629 height 705
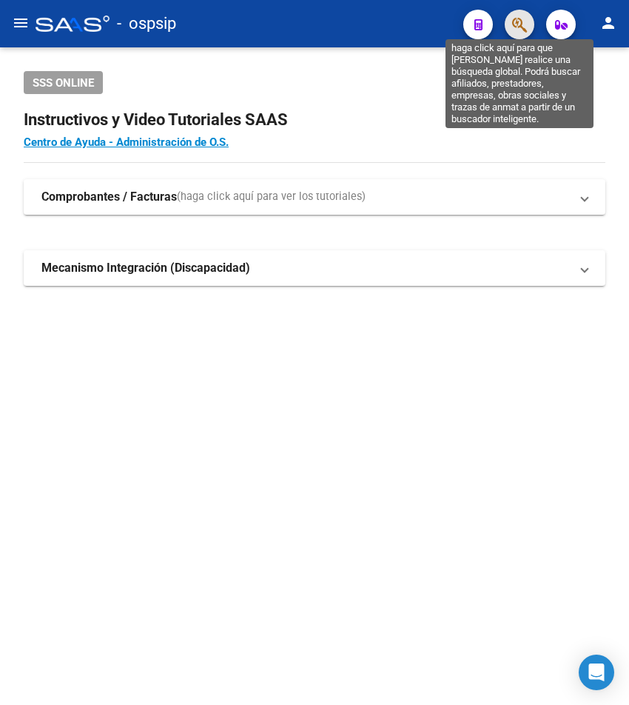
click at [518, 27] on icon "button" at bounding box center [519, 24] width 15 height 17
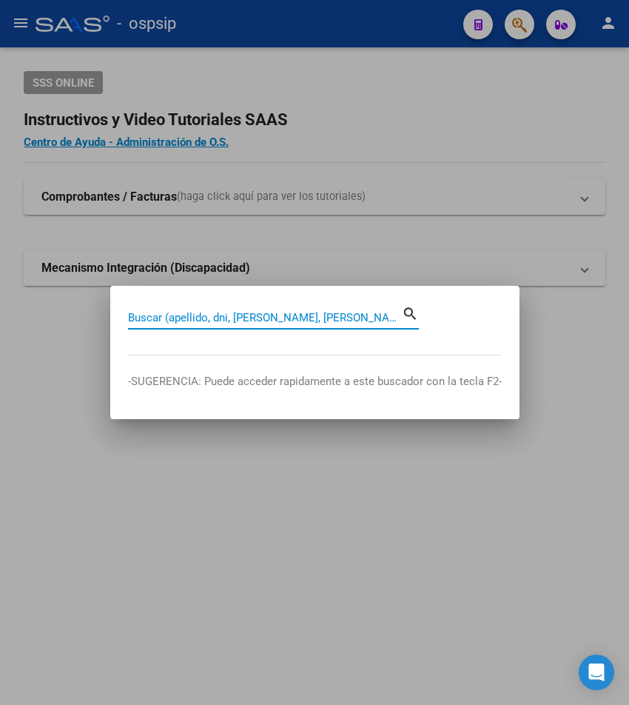
click at [172, 318] on input "Buscar (apellido, dni, [PERSON_NAME], [PERSON_NAME], cuit, obra social)" at bounding box center [265, 317] width 274 height 13
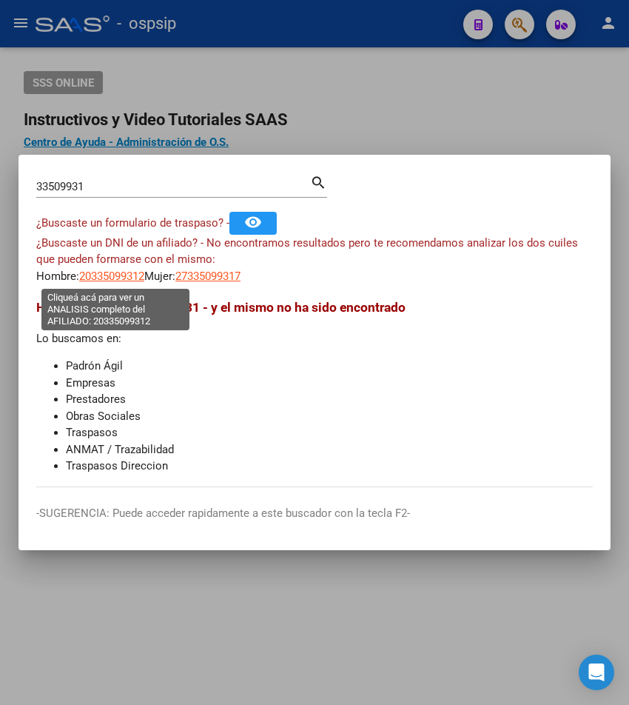
click at [110, 272] on span "20335099312" at bounding box center [111, 275] width 65 height 13
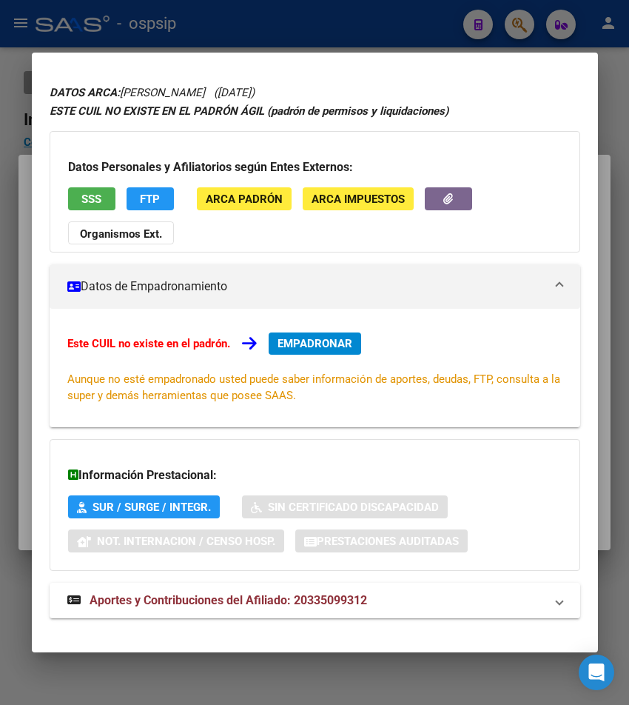
scroll to position [58, 0]
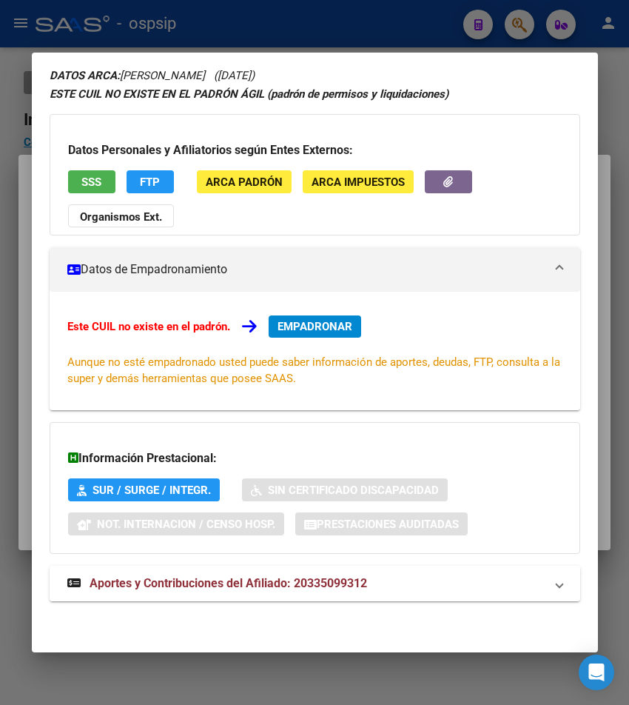
click at [172, 588] on span "Aportes y Contribuciones del Afiliado: 20335099312" at bounding box center [229, 583] width 278 height 14
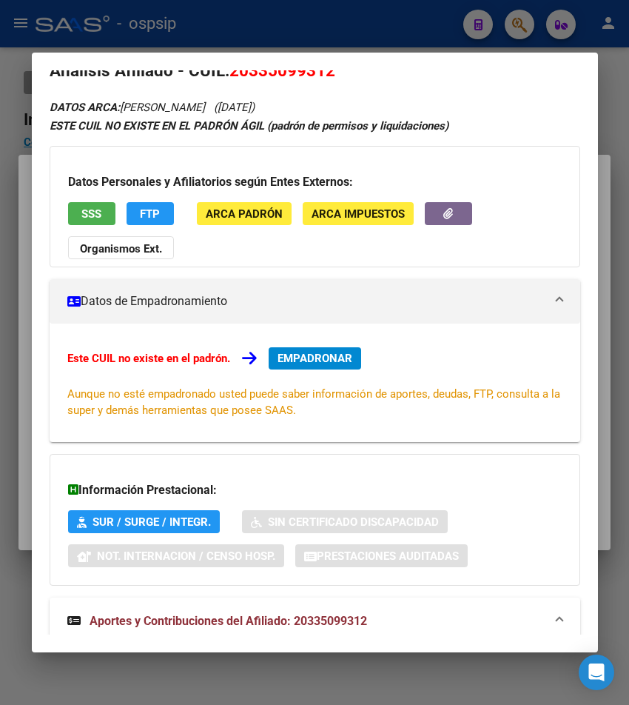
scroll to position [0, 0]
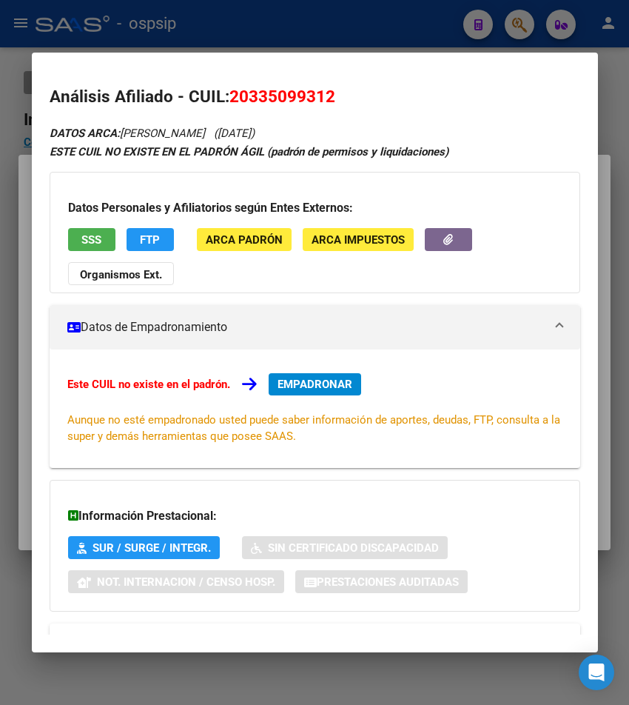
click at [215, 32] on div at bounding box center [314, 352] width 629 height 705
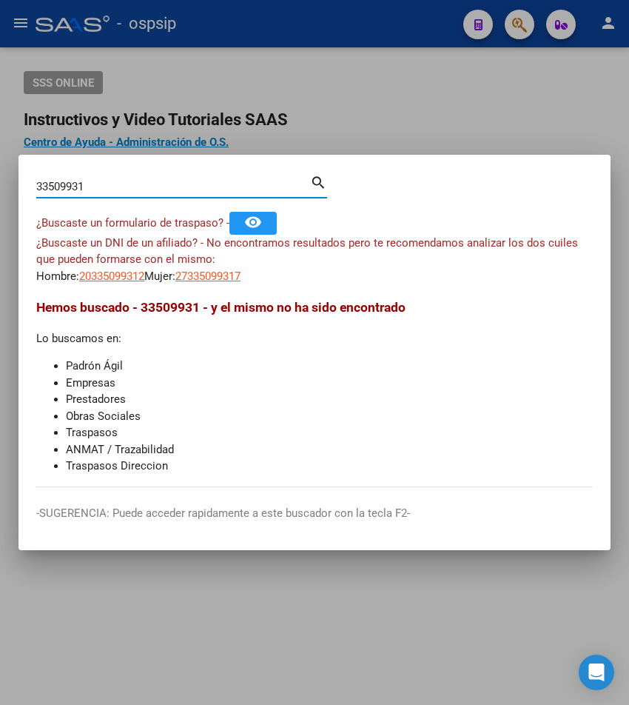
click at [90, 185] on input "33509931" at bounding box center [173, 186] width 274 height 13
type input "3"
type input "17733472"
click at [318, 183] on mat-icon "search" at bounding box center [318, 181] width 17 height 18
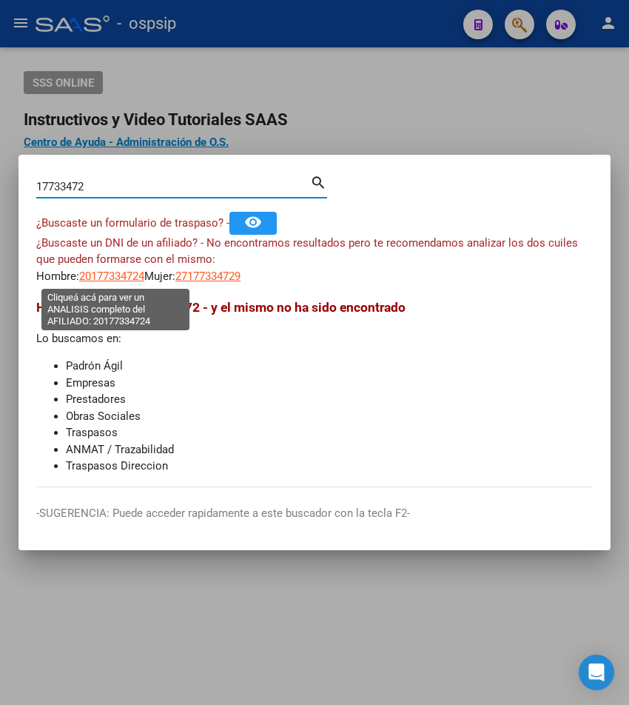
click at [138, 281] on span "20177334724" at bounding box center [111, 275] width 65 height 13
type textarea "20177334724"
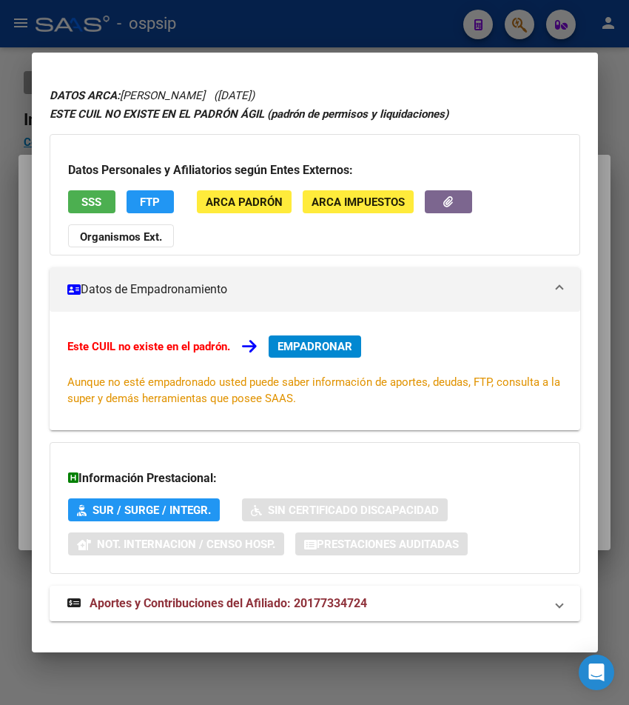
scroll to position [58, 0]
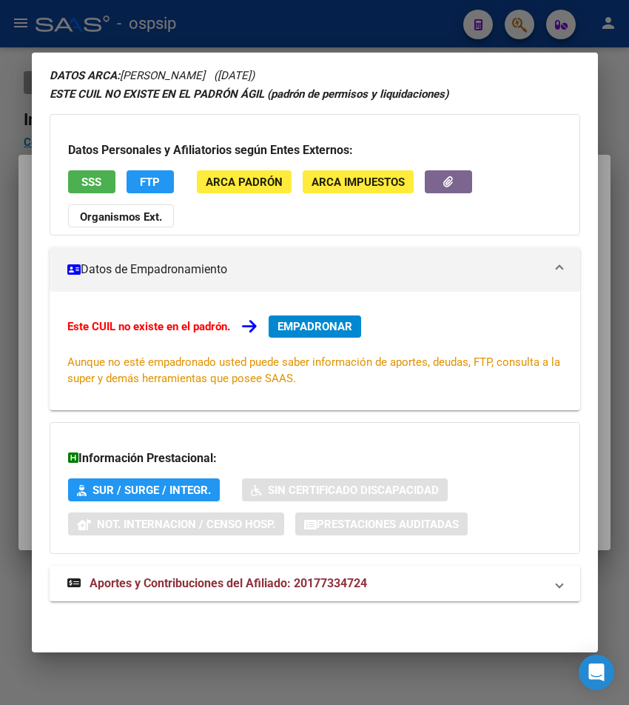
click at [237, 590] on span "Aportes y Contribuciones del Afiliado: 20177334724" at bounding box center [229, 583] width 278 height 14
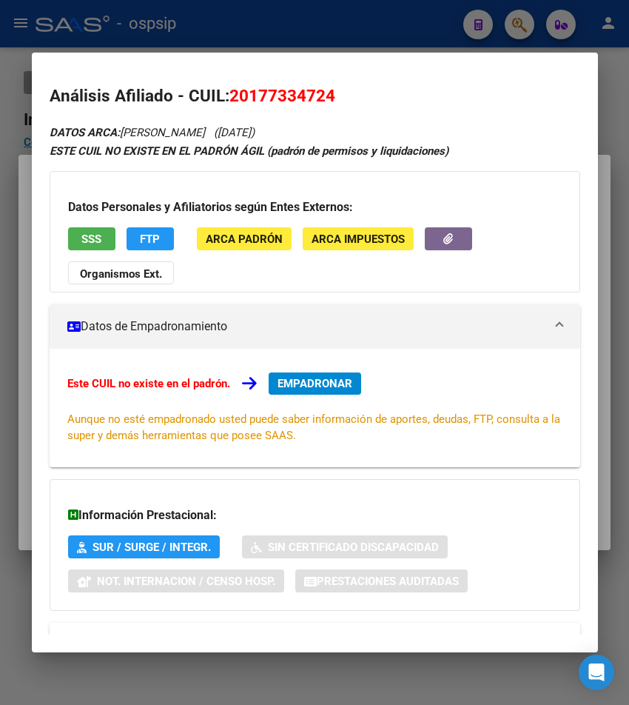
scroll to position [0, 0]
